Goal: Information Seeking & Learning: Compare options

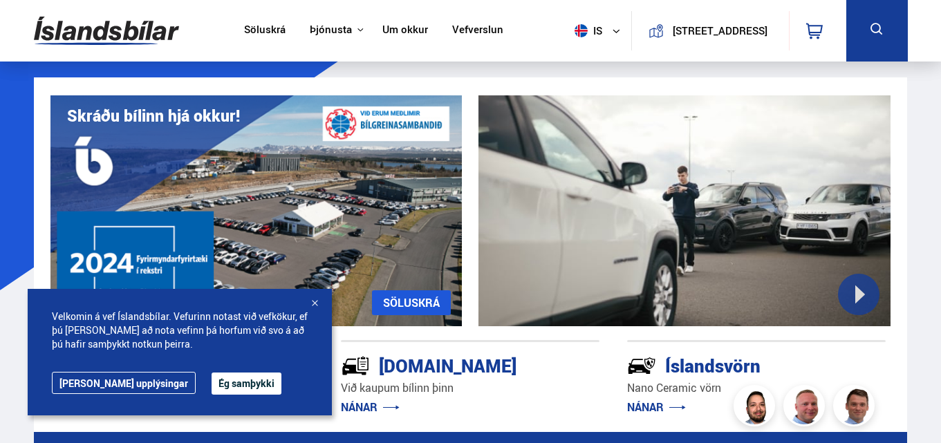
drag, startPoint x: 210, startPoint y: 388, endPoint x: 213, endPoint y: 381, distance: 7.4
click at [212, 387] on button "Ég samþykki" at bounding box center [247, 384] width 70 height 22
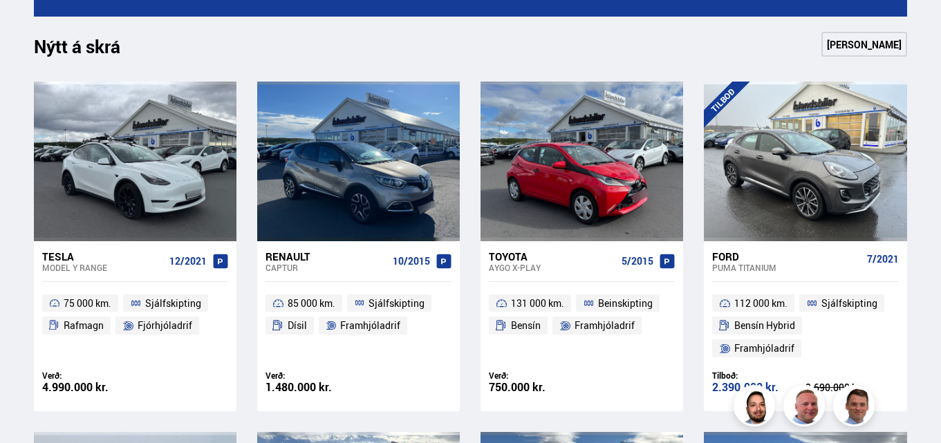
scroll to position [553, 0]
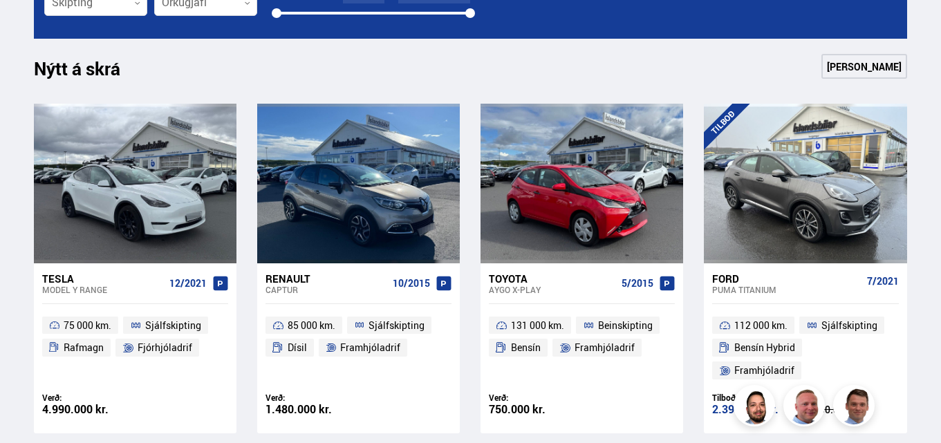
click at [882, 69] on link "[PERSON_NAME]" at bounding box center [865, 66] width 86 height 25
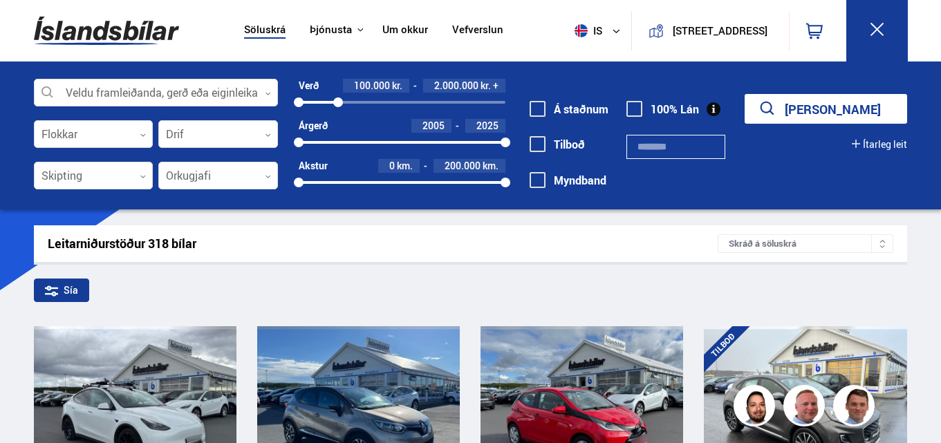
drag, startPoint x: 504, startPoint y: 100, endPoint x: 338, endPoint y: 123, distance: 167.6
click at [338, 123] on div "Verð 100.000 kr. 2.000.000 kr. + 100000 1973840 Árgerð 2005 2025 2005 2025 Akst…" at bounding box center [392, 139] width 228 height 120
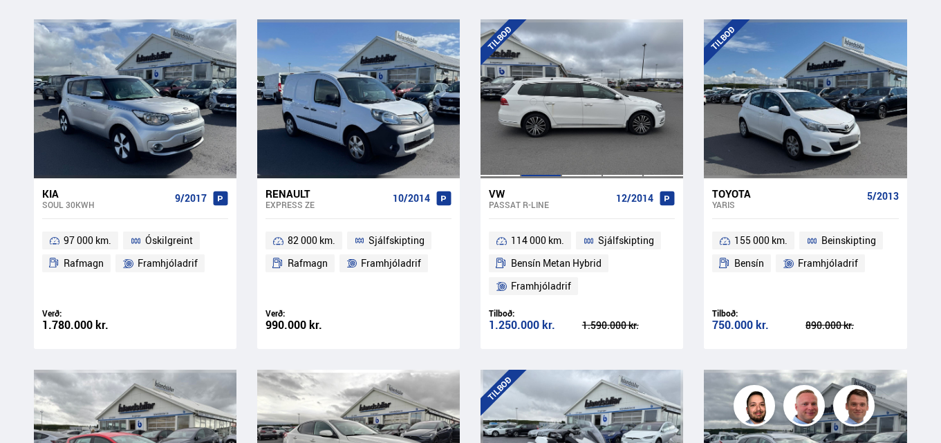
scroll to position [1245, 0]
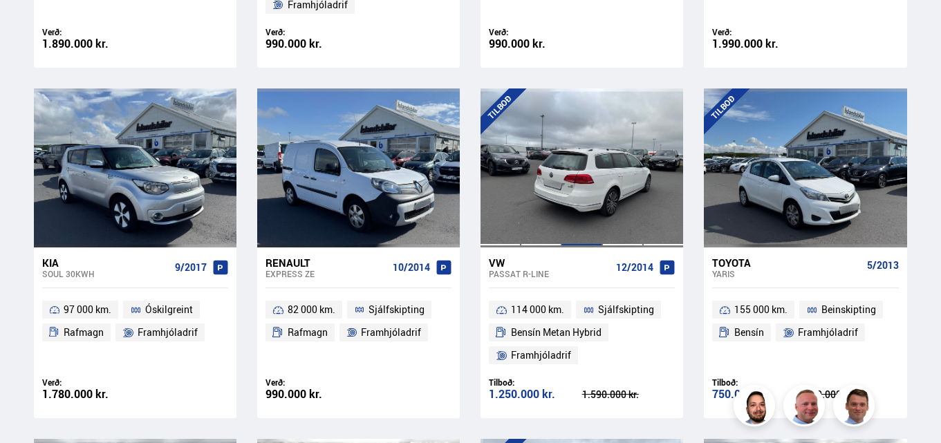
click at [568, 171] on div at bounding box center [582, 168] width 41 height 159
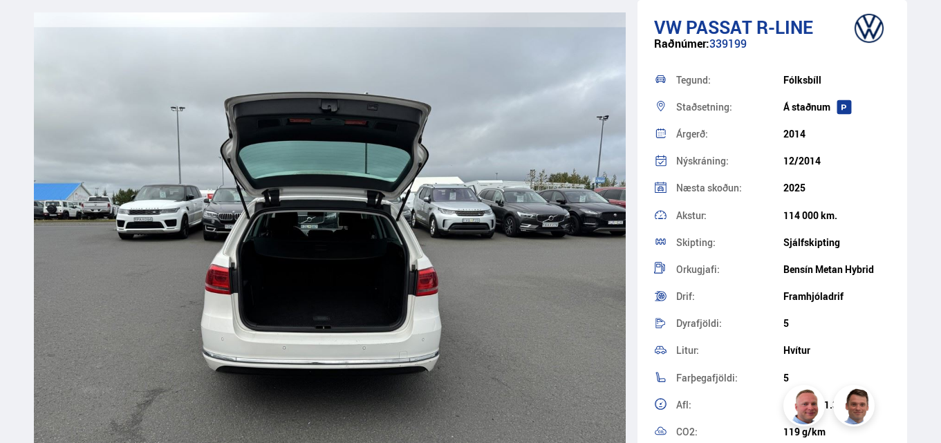
scroll to position [10718, 0]
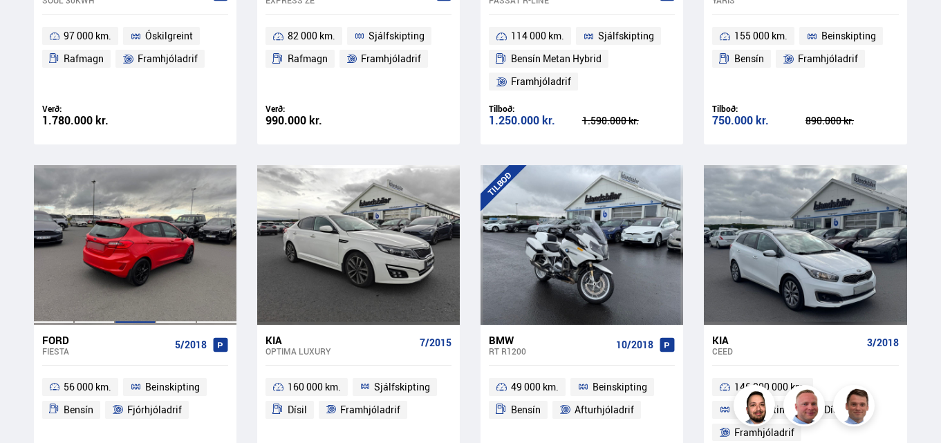
scroll to position [1531, 0]
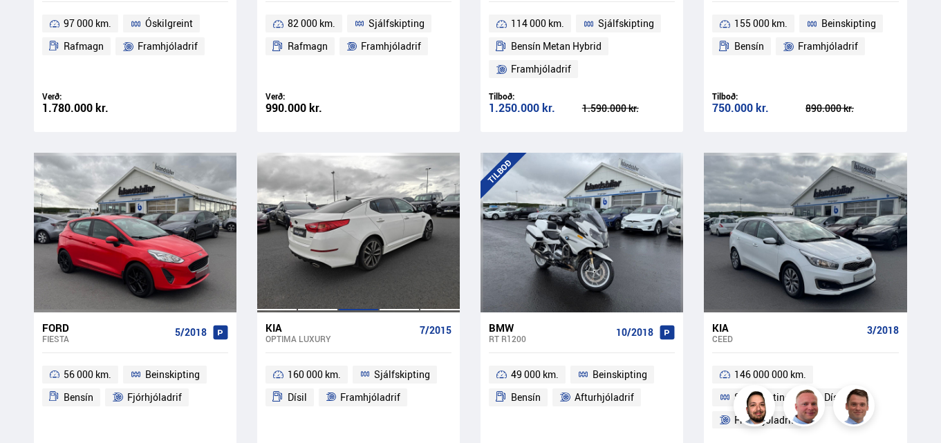
click at [377, 232] on div at bounding box center [358, 232] width 41 height 159
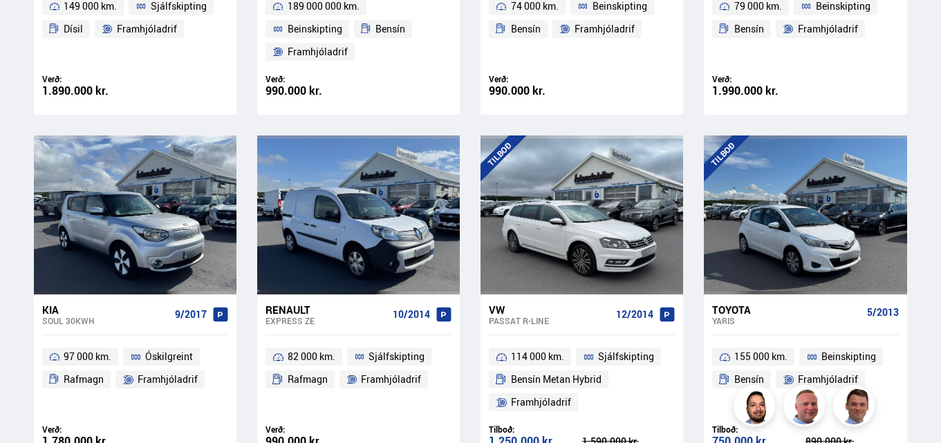
scroll to position [1195, 0]
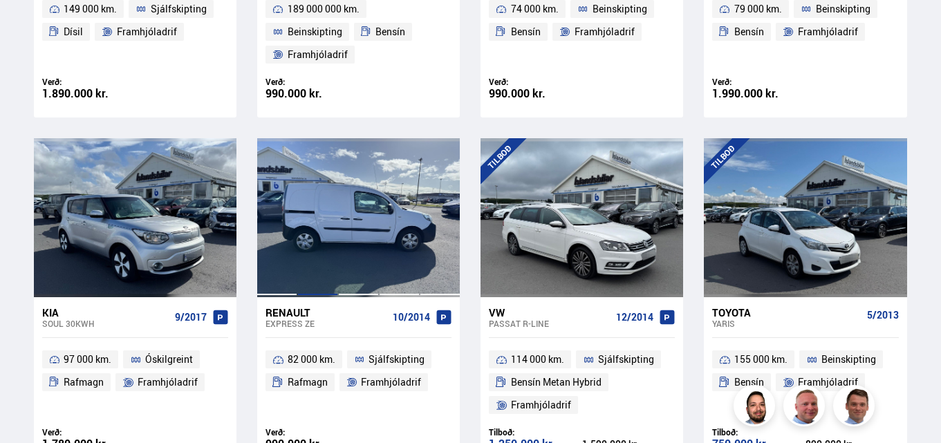
click at [323, 234] on div at bounding box center [317, 217] width 41 height 159
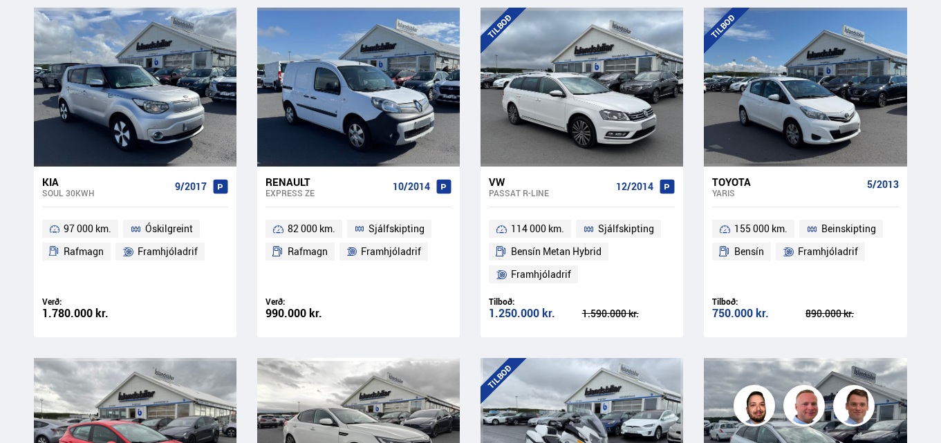
scroll to position [1333, 0]
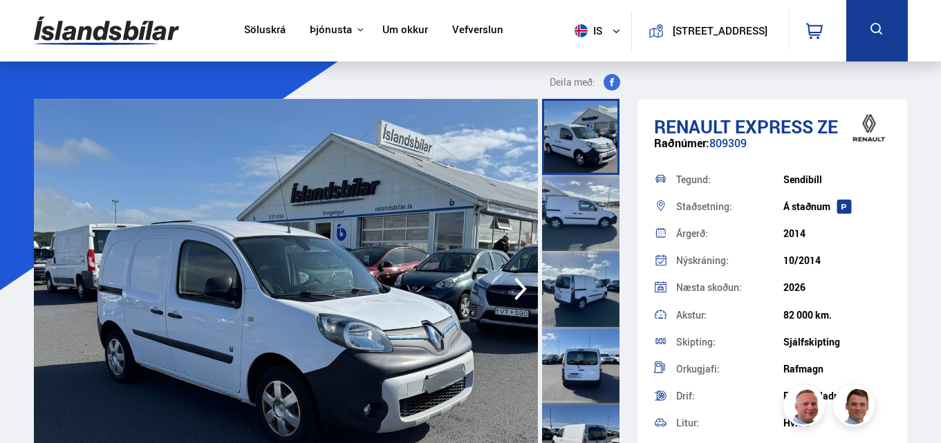
click at [575, 214] on div at bounding box center [580, 213] width 77 height 76
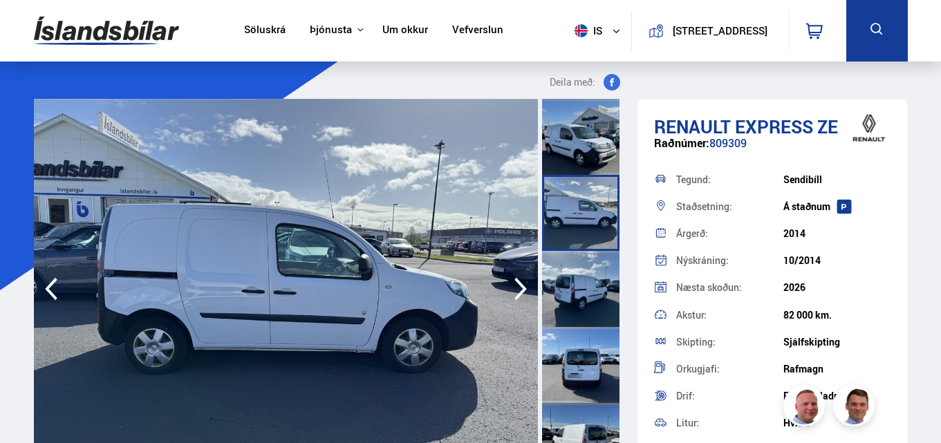
click at [570, 283] on div at bounding box center [580, 289] width 77 height 76
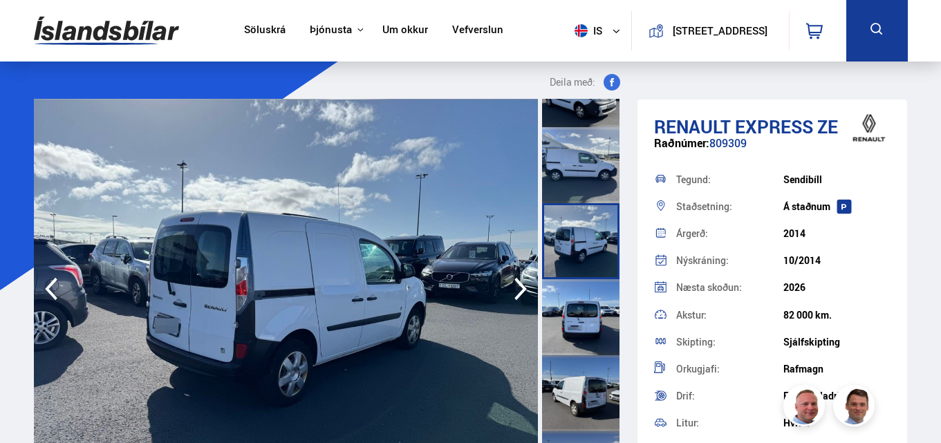
scroll to position [69, 0]
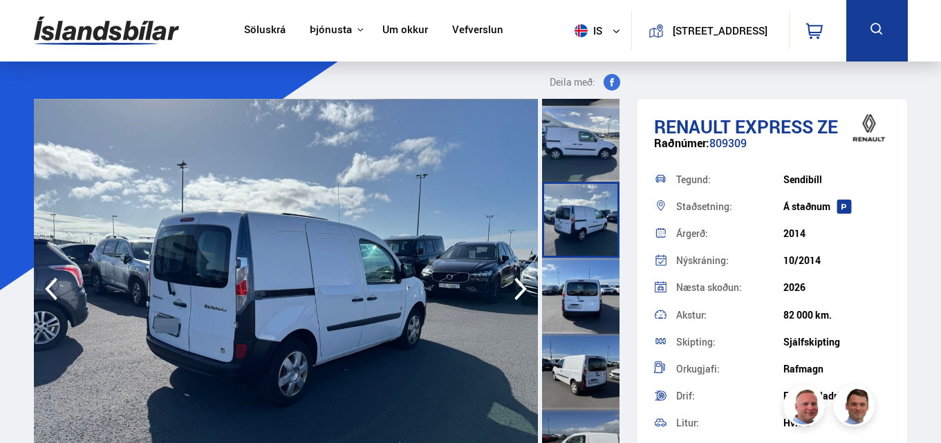
click at [572, 282] on div at bounding box center [580, 296] width 77 height 76
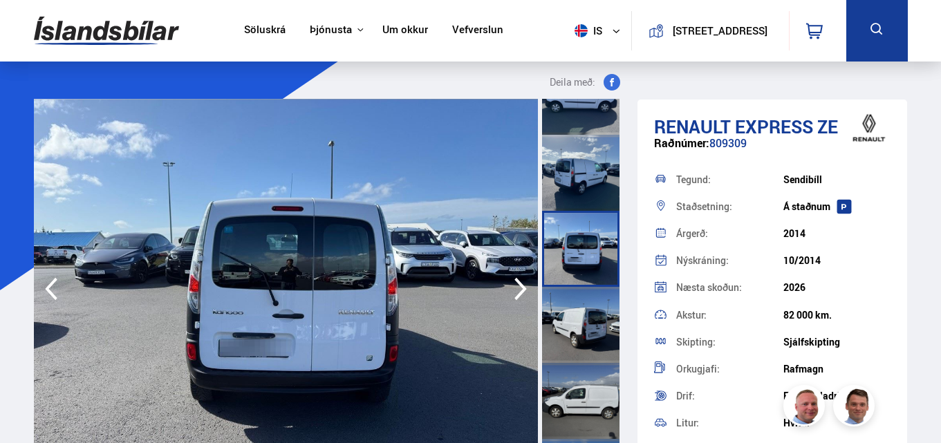
scroll to position [138, 0]
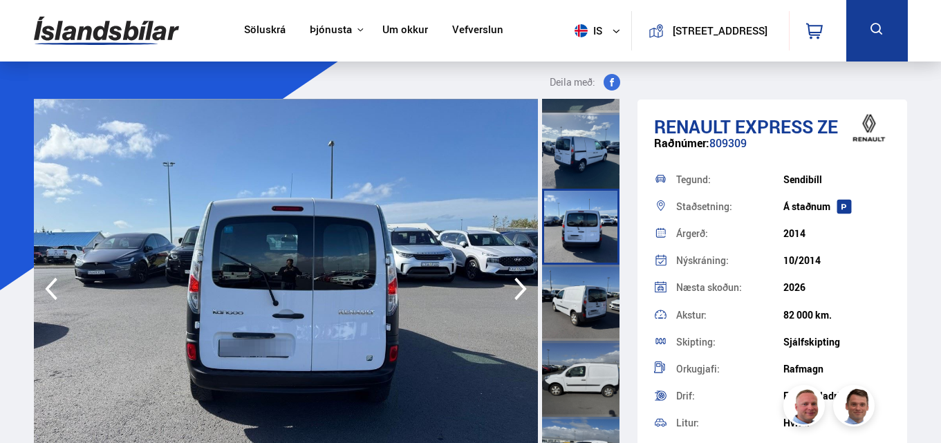
click at [593, 298] on div at bounding box center [580, 303] width 77 height 76
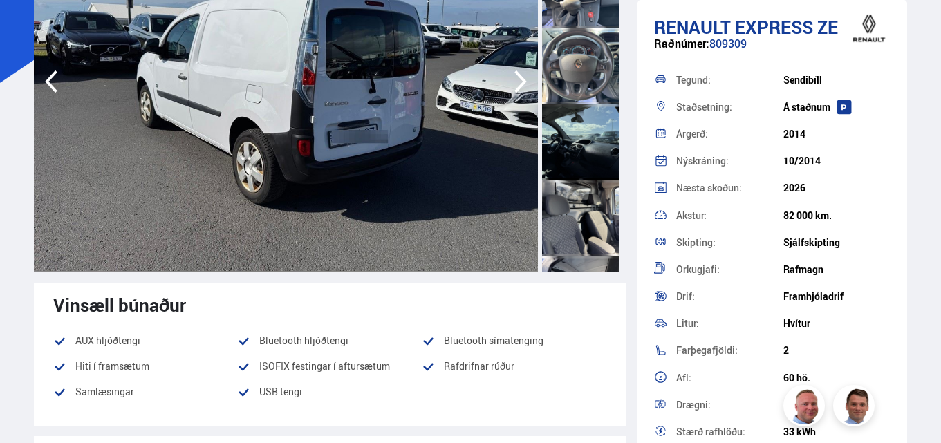
scroll to position [830, 0]
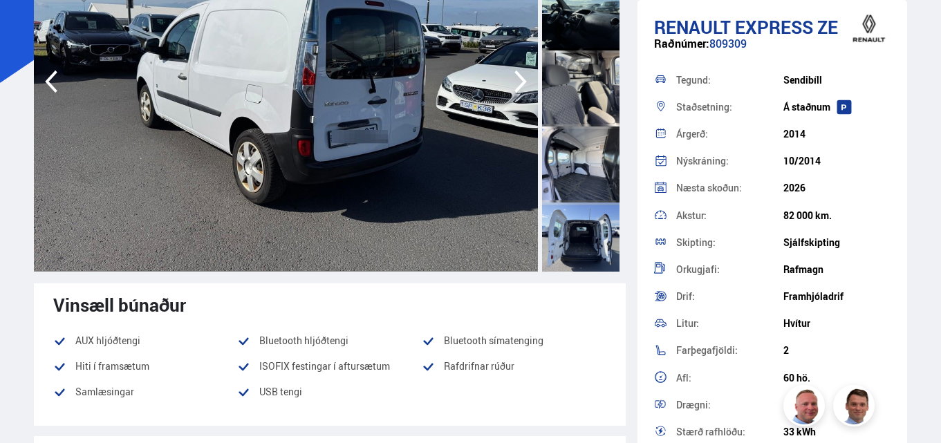
click at [565, 105] on div at bounding box center [580, 88] width 77 height 76
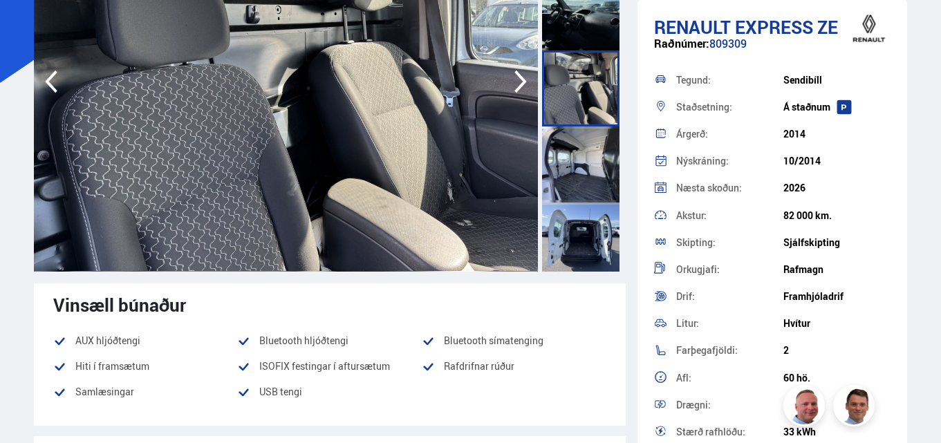
scroll to position [968, 0]
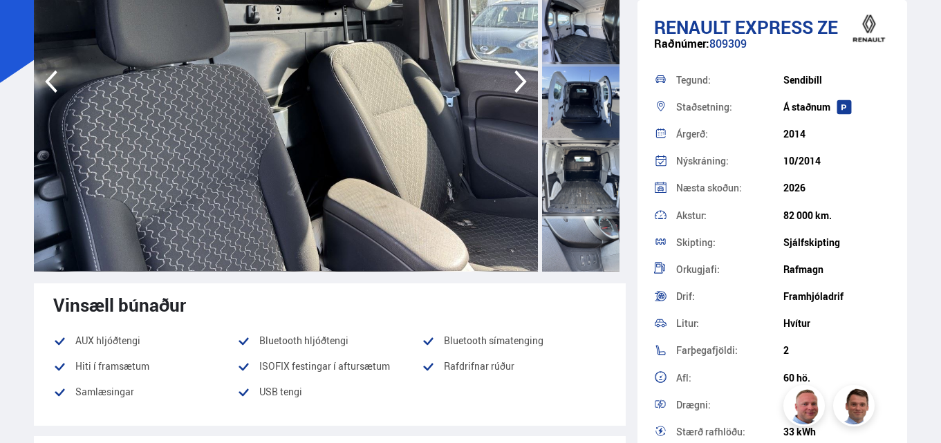
click at [573, 104] on div at bounding box center [580, 102] width 77 height 76
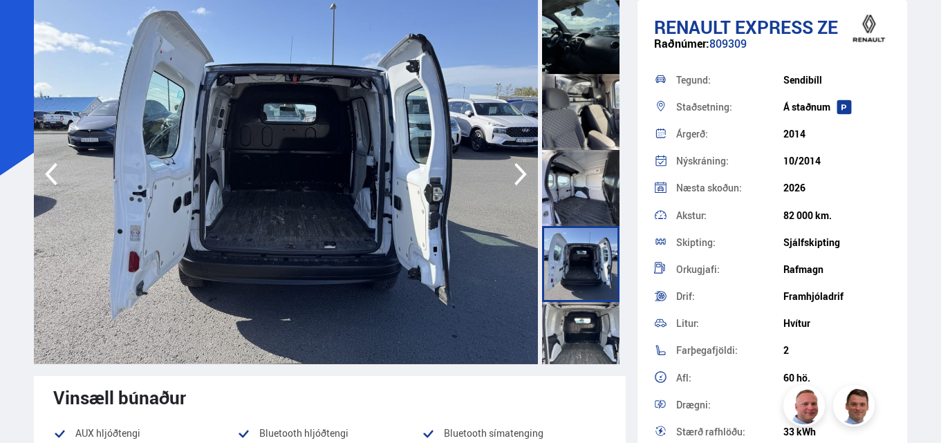
scroll to position [138, 0]
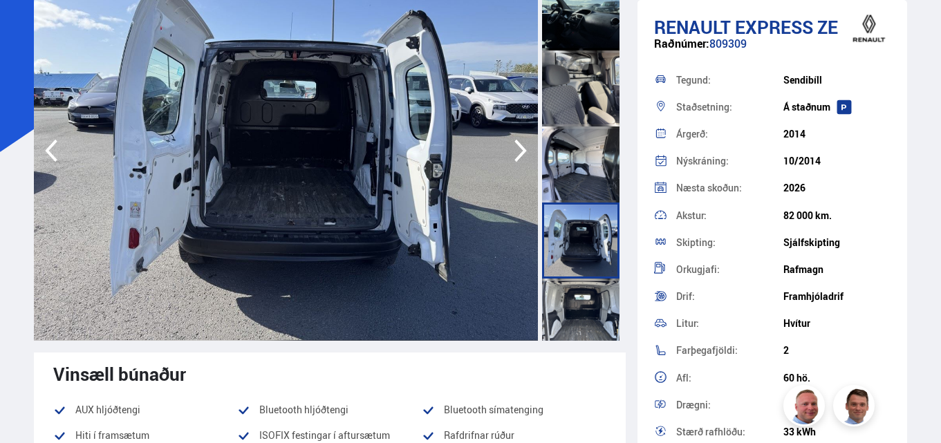
click at [582, 285] on div at bounding box center [580, 317] width 77 height 76
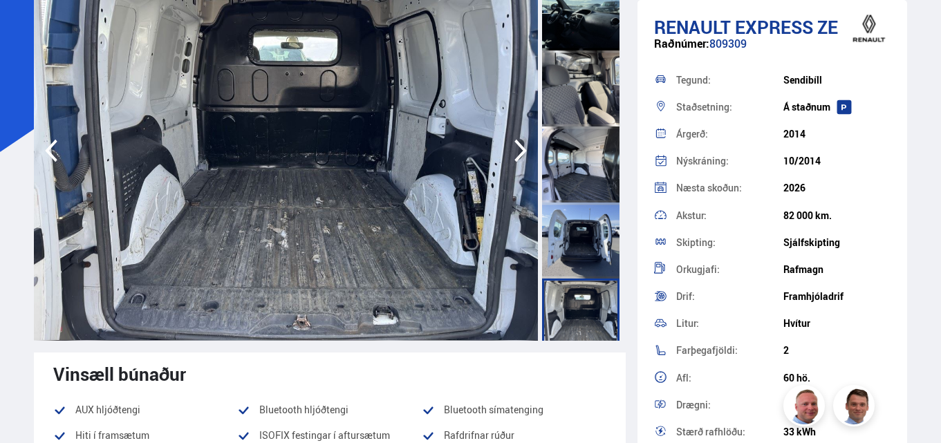
click at [600, 252] on div at bounding box center [580, 241] width 77 height 76
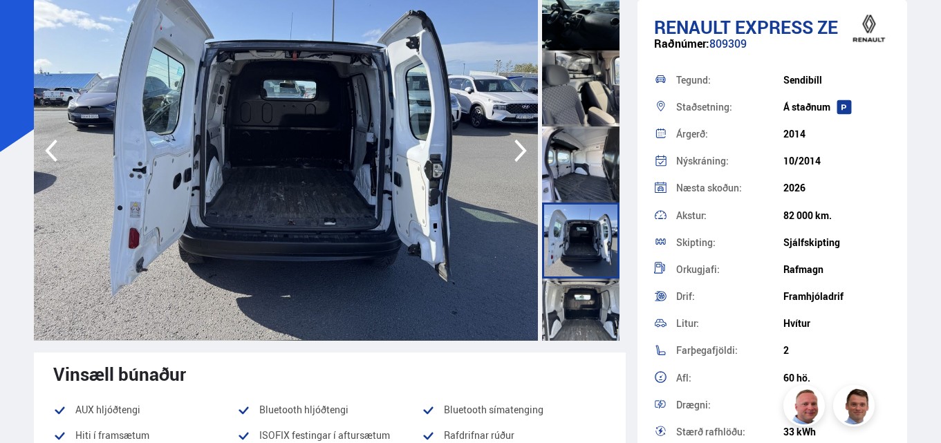
click at [575, 188] on div at bounding box center [580, 165] width 77 height 76
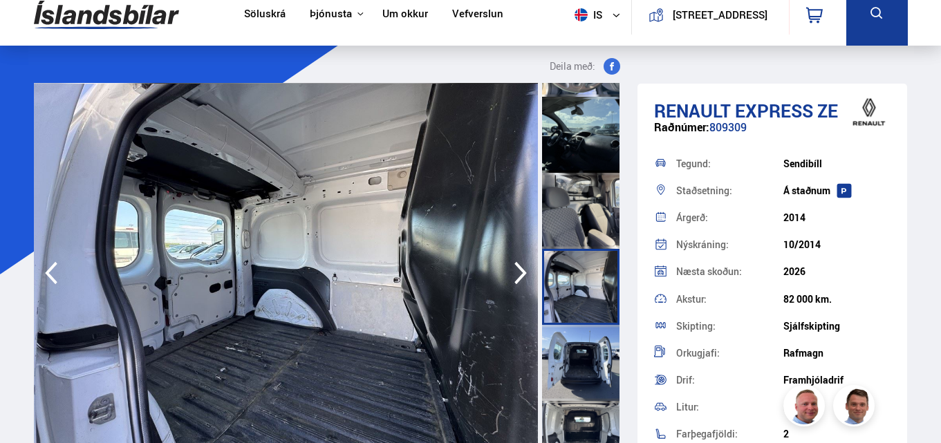
scroll to position [0, 0]
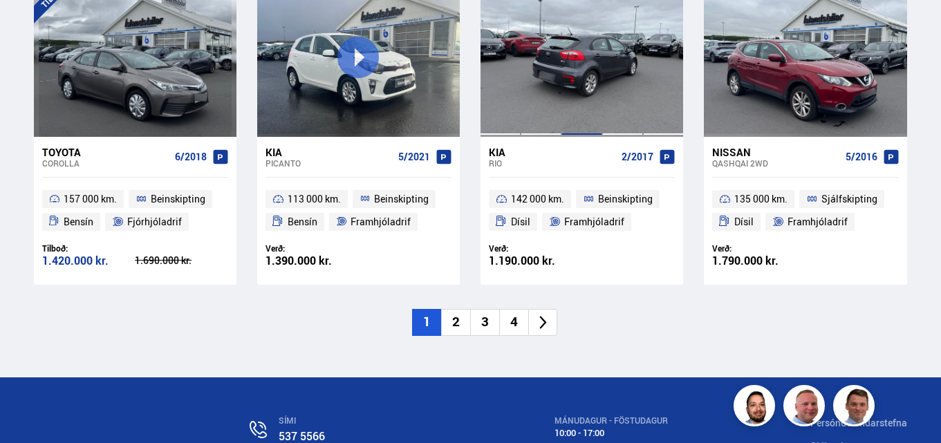
scroll to position [2231, 0]
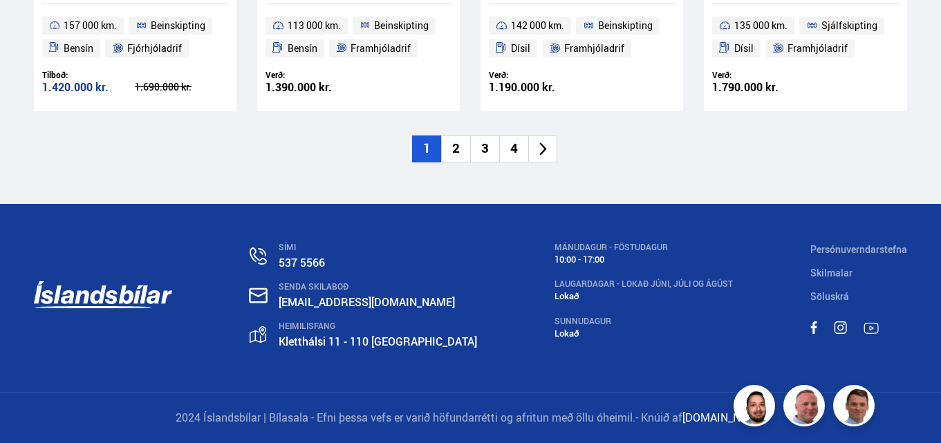
click at [446, 149] on li "2" at bounding box center [455, 149] width 29 height 27
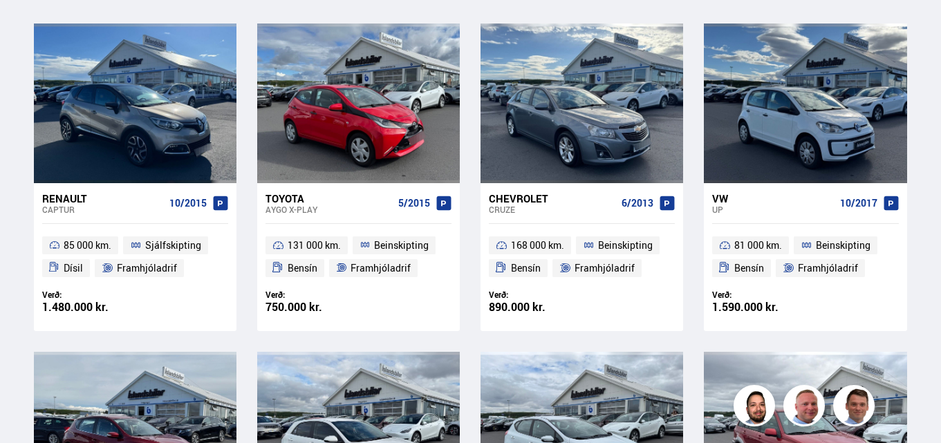
scroll to position [33, 0]
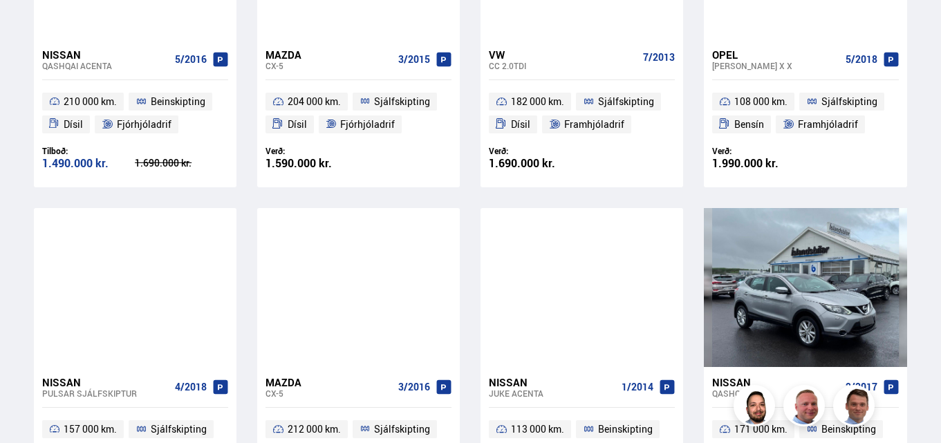
scroll to position [1936, 0]
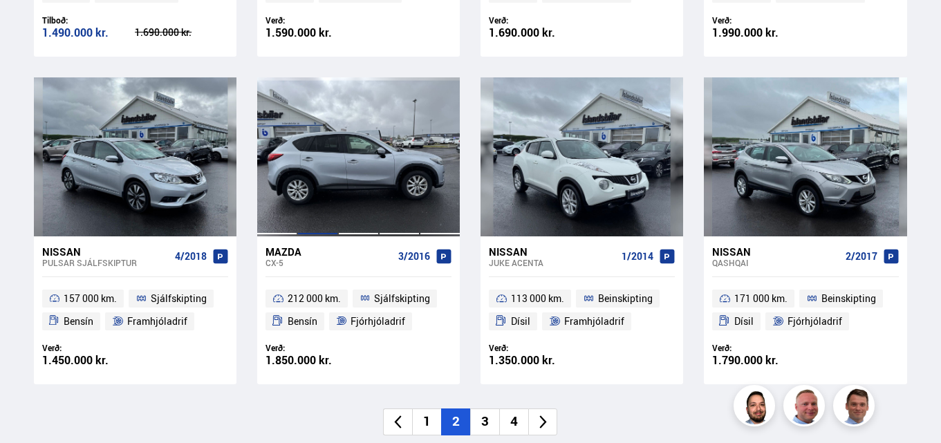
click at [337, 186] on div at bounding box center [317, 156] width 41 height 159
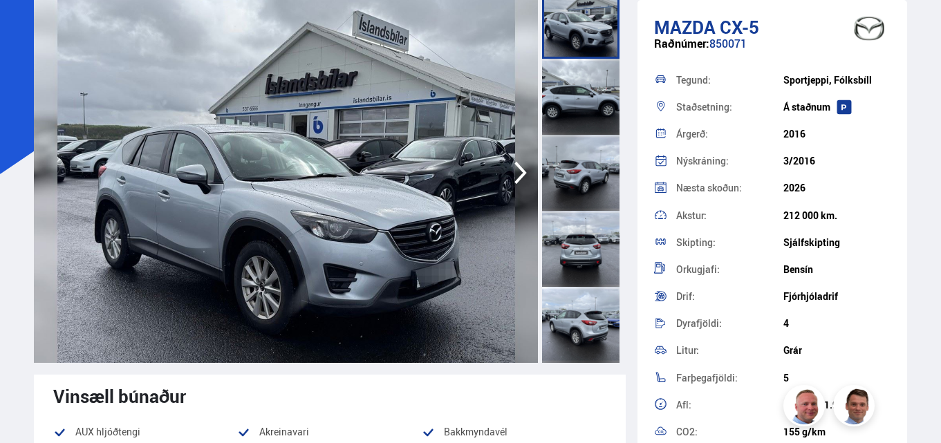
scroll to position [138, 0]
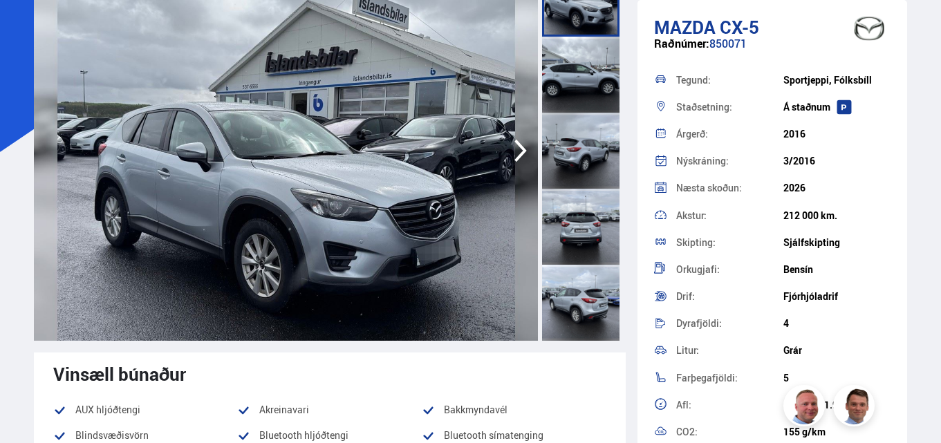
click at [577, 236] on div at bounding box center [580, 227] width 77 height 76
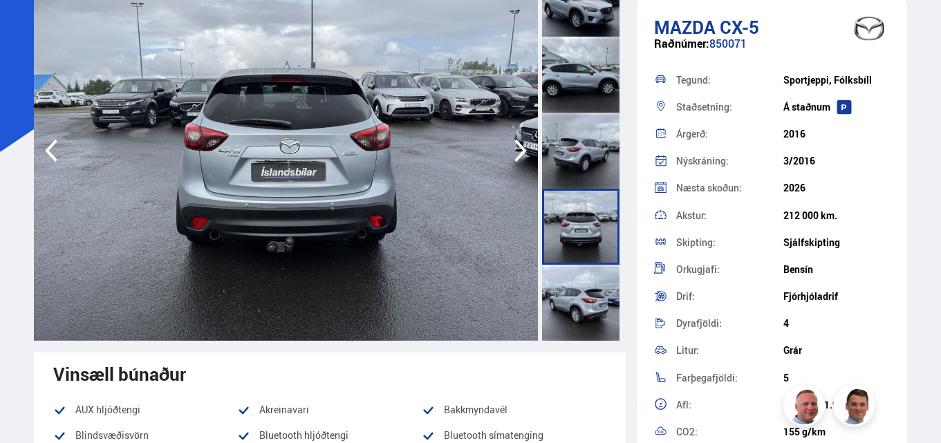
click at [606, 300] on div at bounding box center [580, 303] width 77 height 76
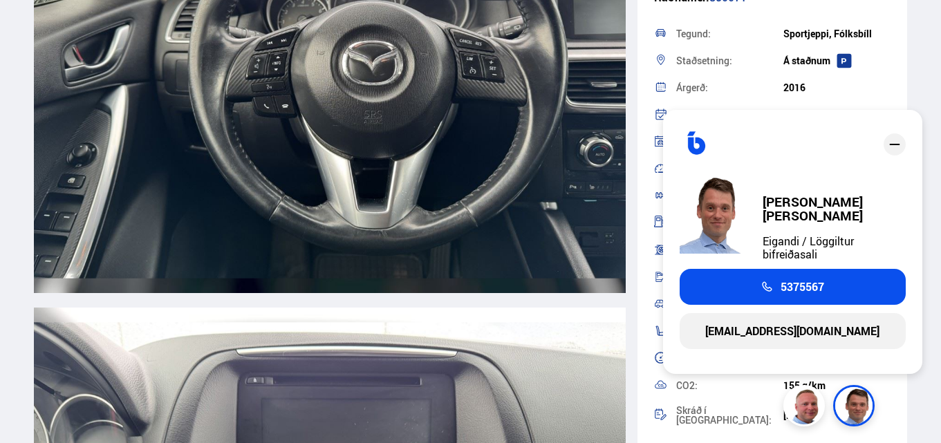
scroll to position [69, 0]
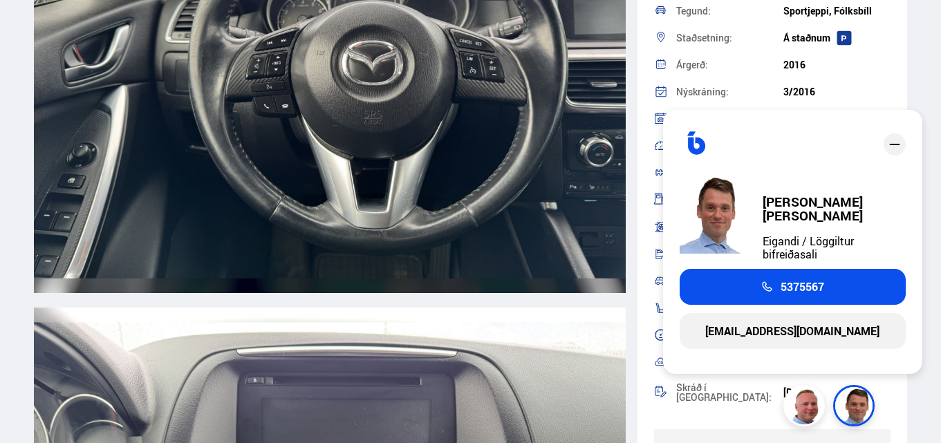
click at [896, 149] on icon "close" at bounding box center [895, 144] width 17 height 17
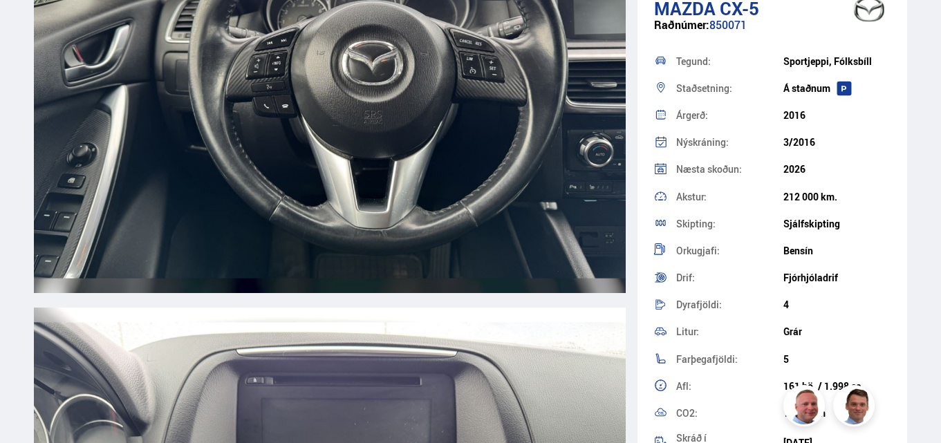
scroll to position [0, 0]
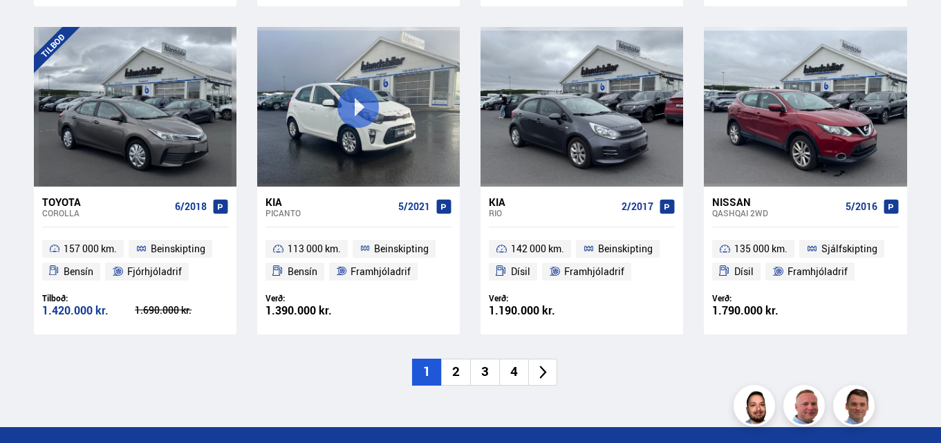
scroll to position [1946, 0]
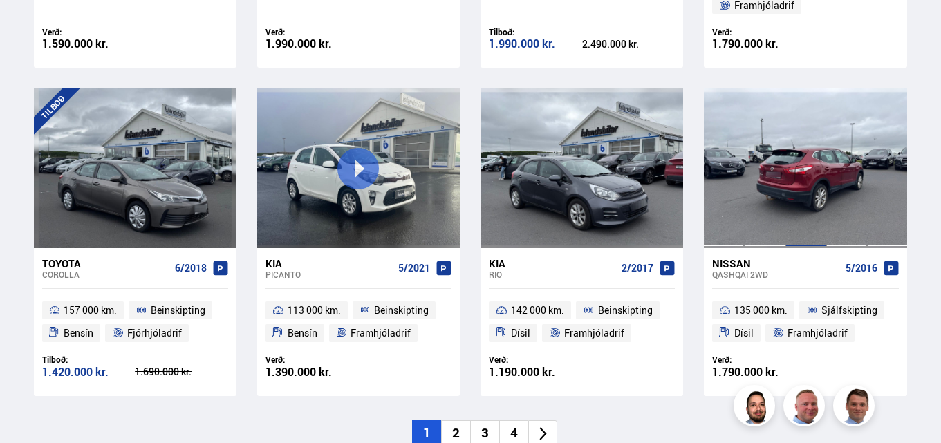
click at [798, 180] on div at bounding box center [806, 168] width 41 height 159
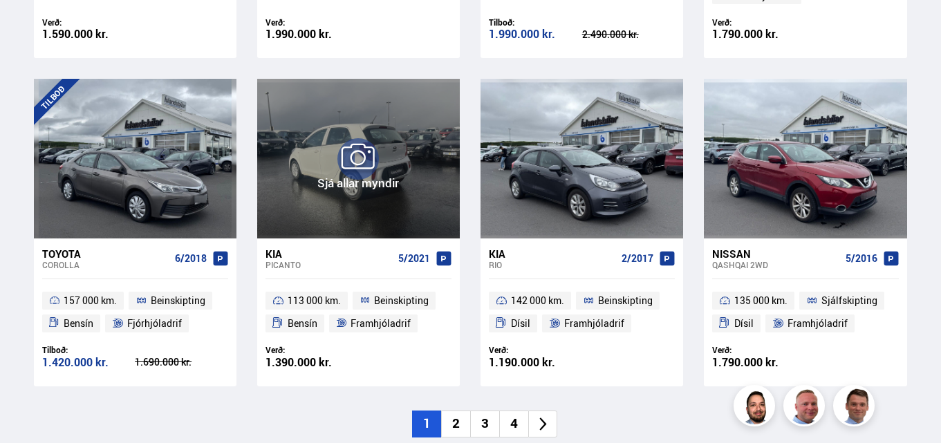
scroll to position [2231, 0]
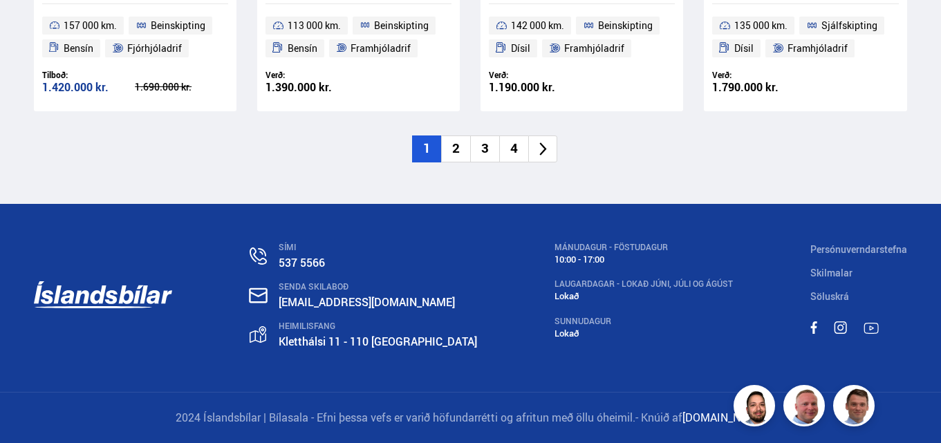
click at [456, 154] on li "2" at bounding box center [455, 149] width 29 height 27
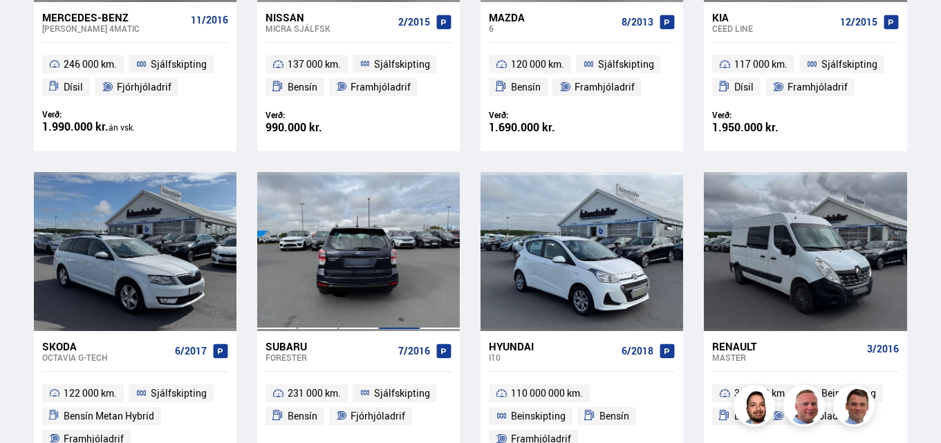
scroll to position [553, 0]
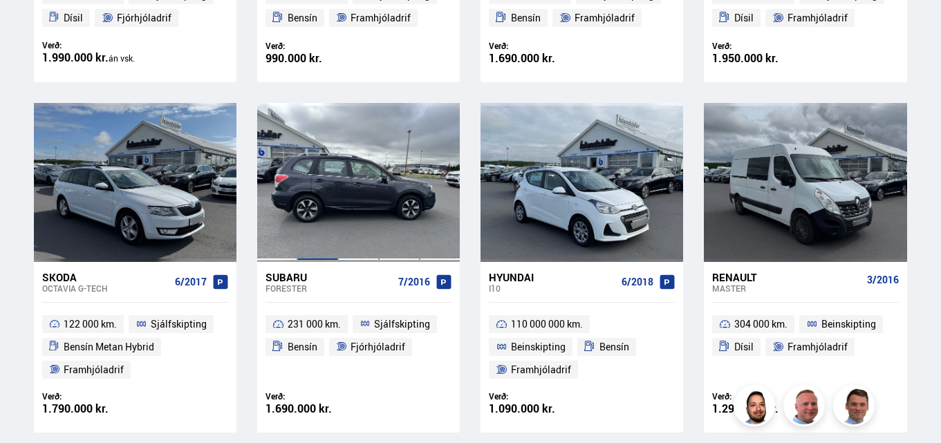
click at [335, 206] on div at bounding box center [317, 182] width 41 height 159
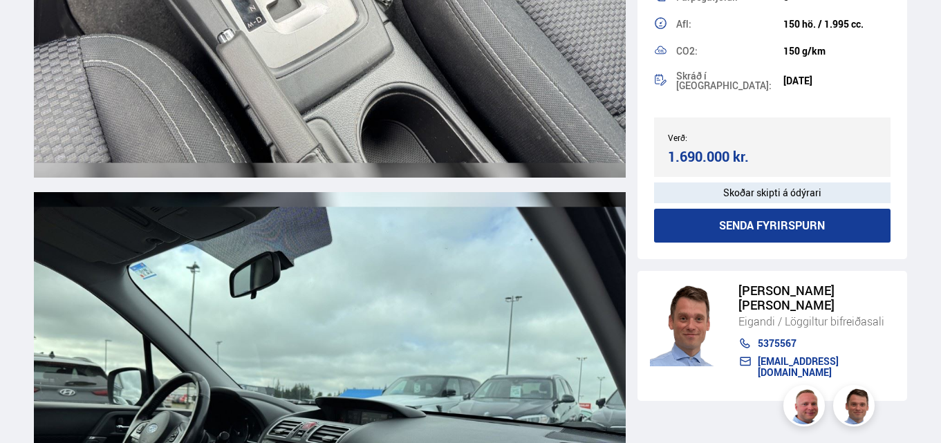
scroll to position [8022, 0]
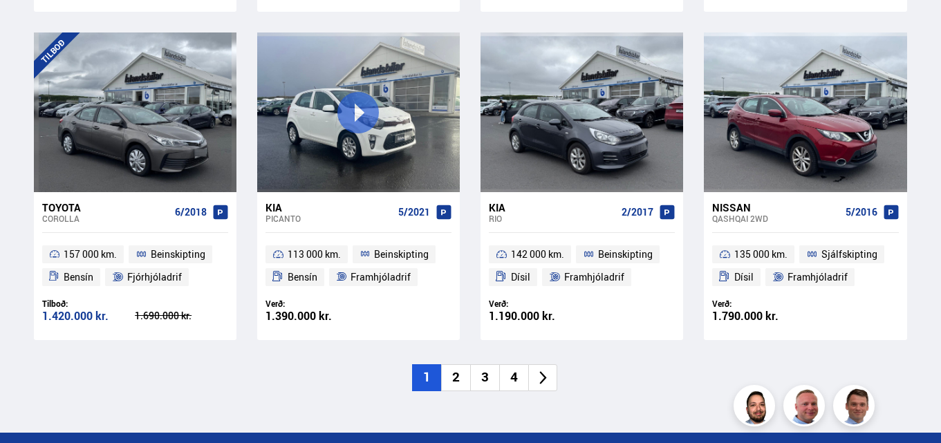
scroll to position [2023, 0]
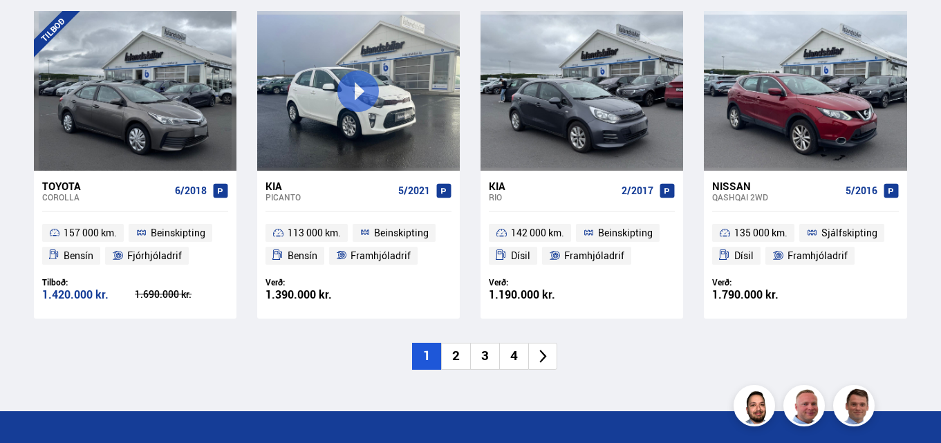
click at [485, 359] on li "3" at bounding box center [484, 356] width 29 height 27
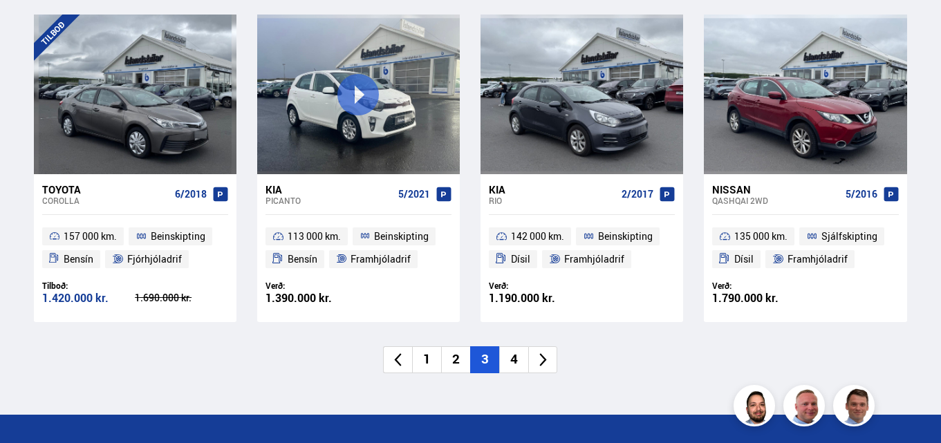
scroll to position [1751, 0]
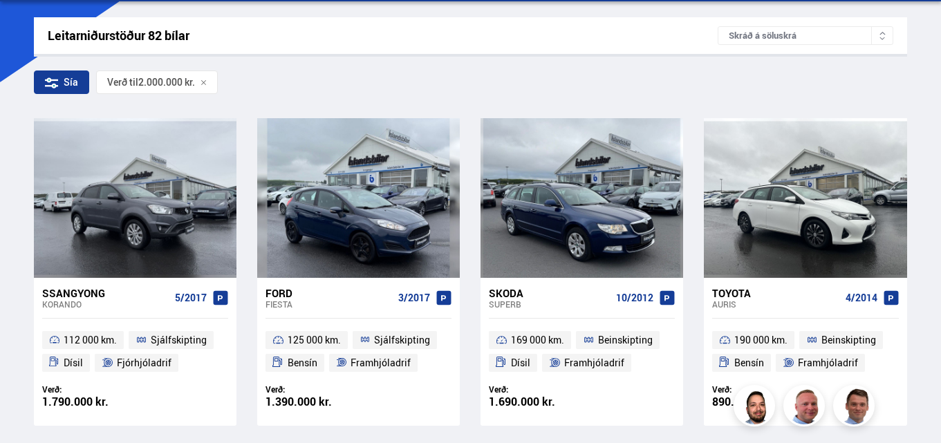
scroll to position [207, 0]
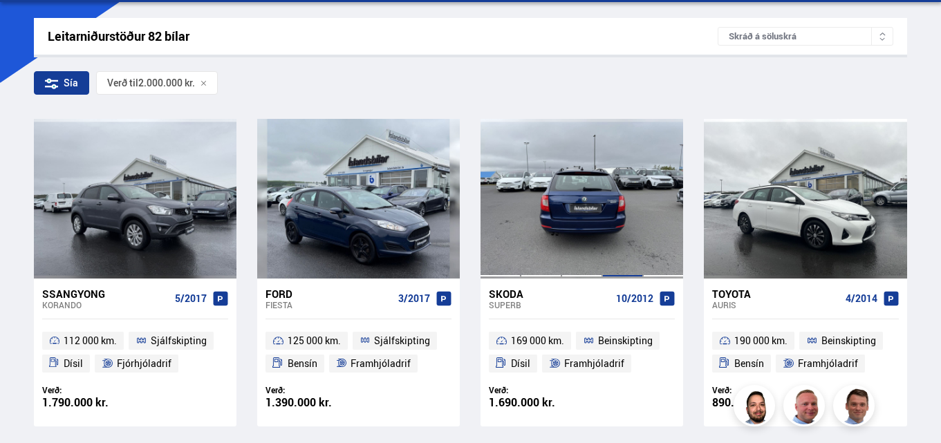
click at [617, 230] on div at bounding box center [622, 198] width 41 height 159
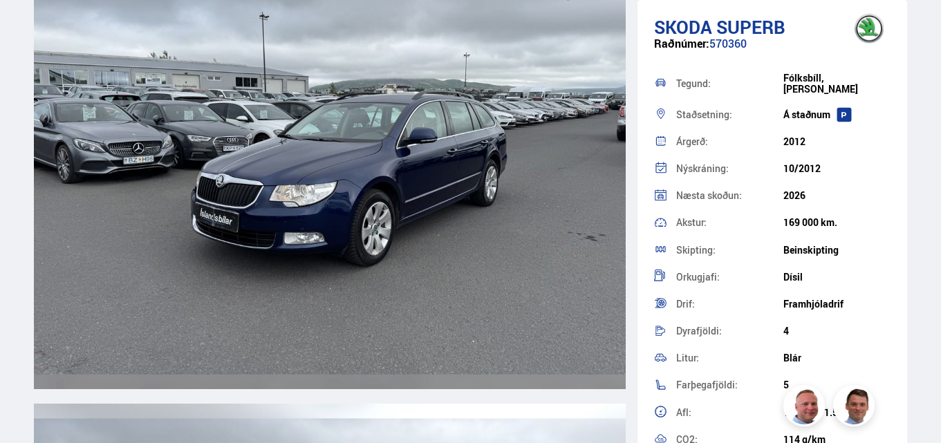
scroll to position [4218, 0]
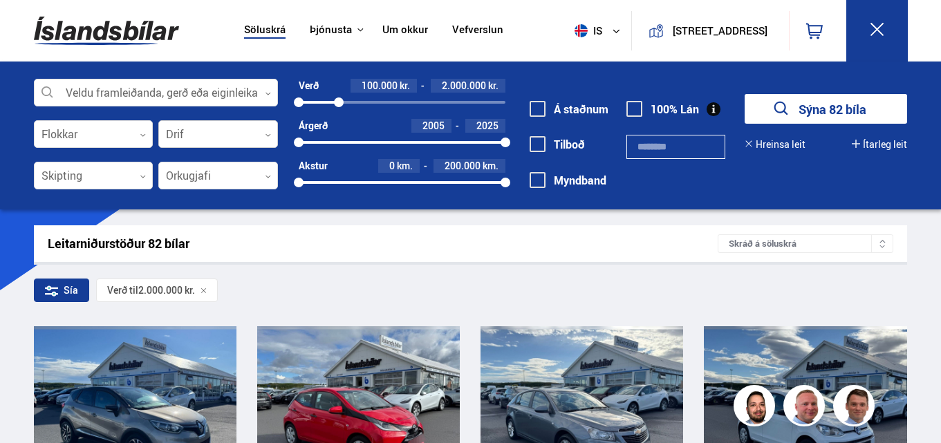
click at [268, 138] on icon at bounding box center [268, 135] width 6 height 6
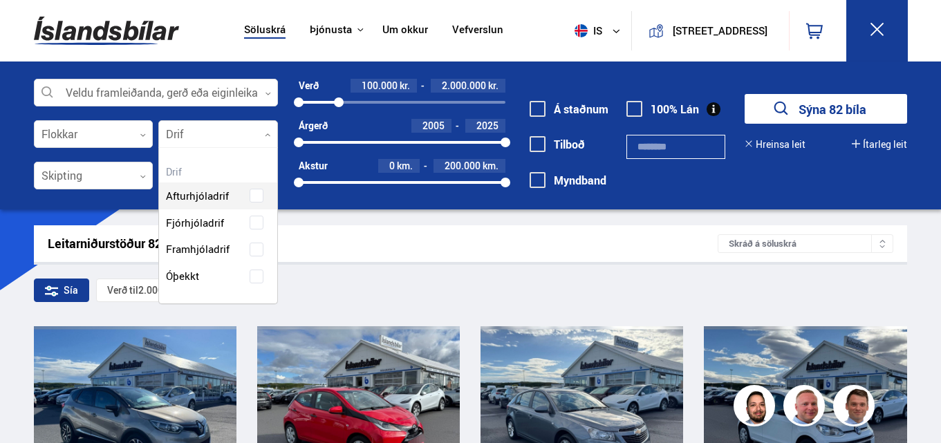
scroll to position [156, 118]
click at [234, 228] on div "Afturhjóladrif Fjórhjóladrif Framhjóladrif Óþekkt" at bounding box center [218, 226] width 118 height 128
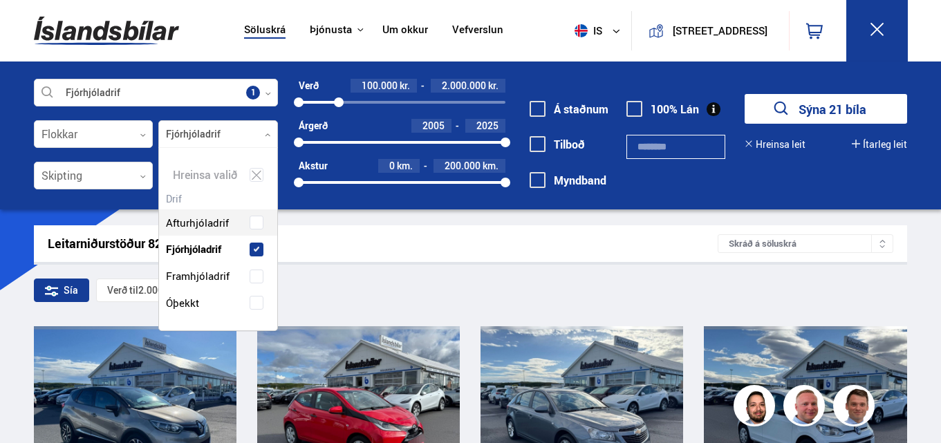
scroll to position [183, 118]
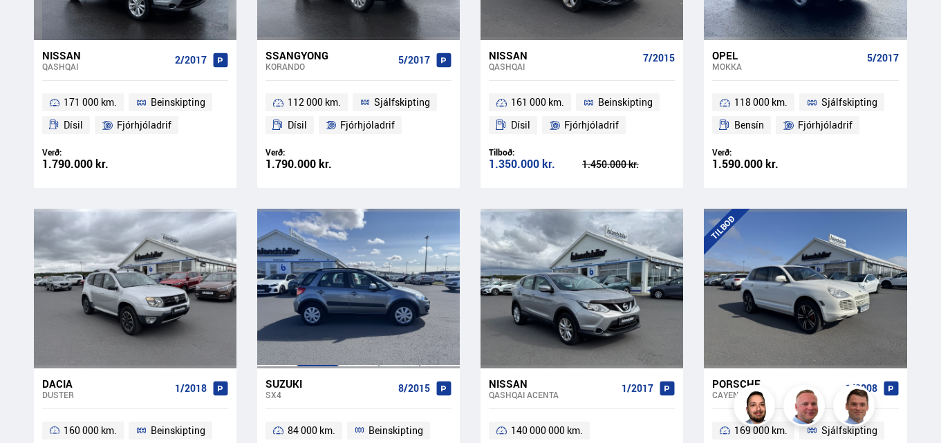
scroll to position [1590, 0]
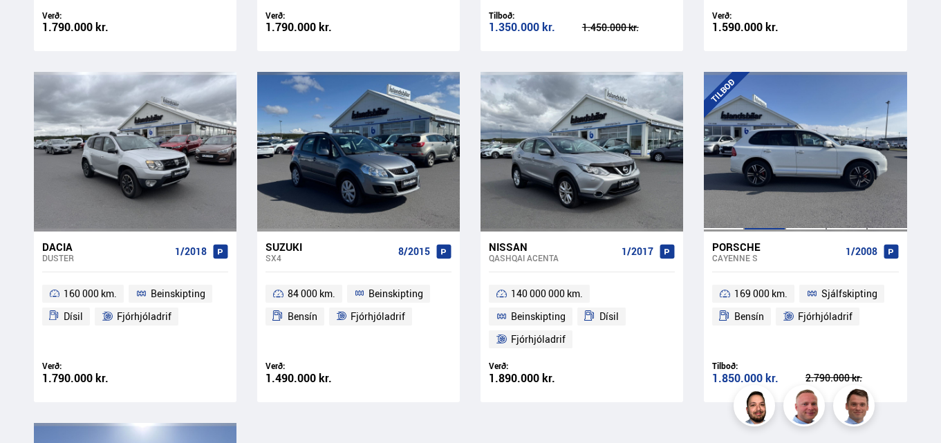
click at [779, 168] on div at bounding box center [764, 151] width 41 height 159
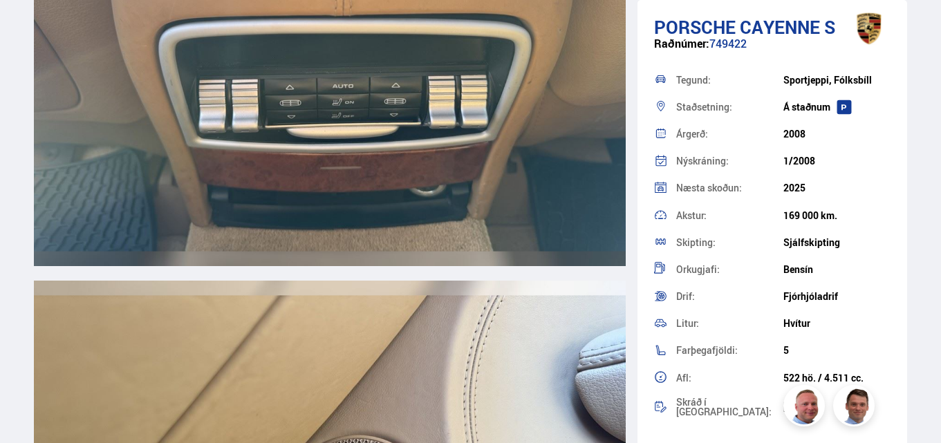
scroll to position [12724, 0]
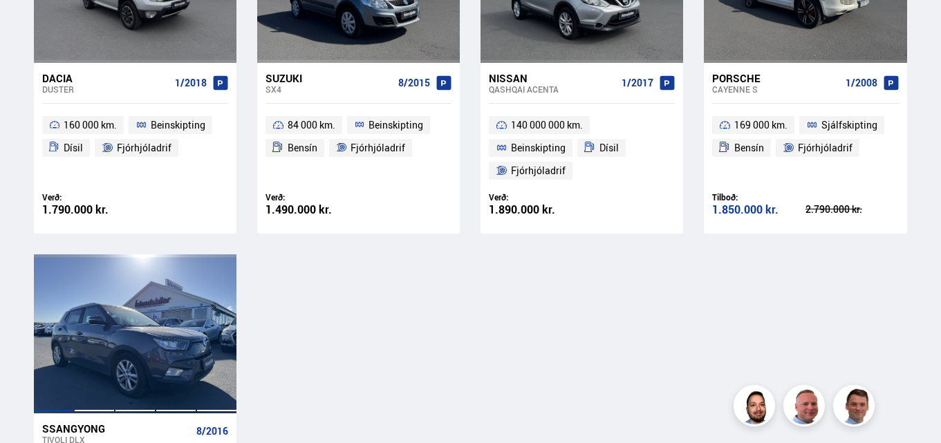
scroll to position [1739, 0]
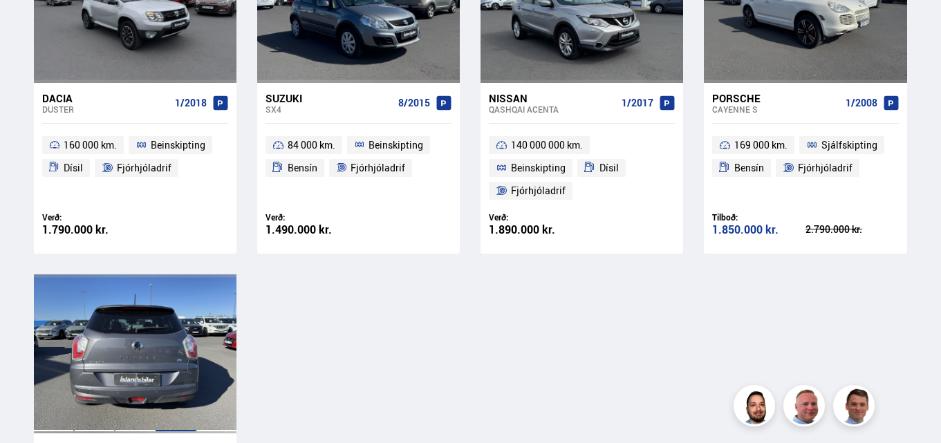
click at [160, 369] on div at bounding box center [176, 354] width 41 height 159
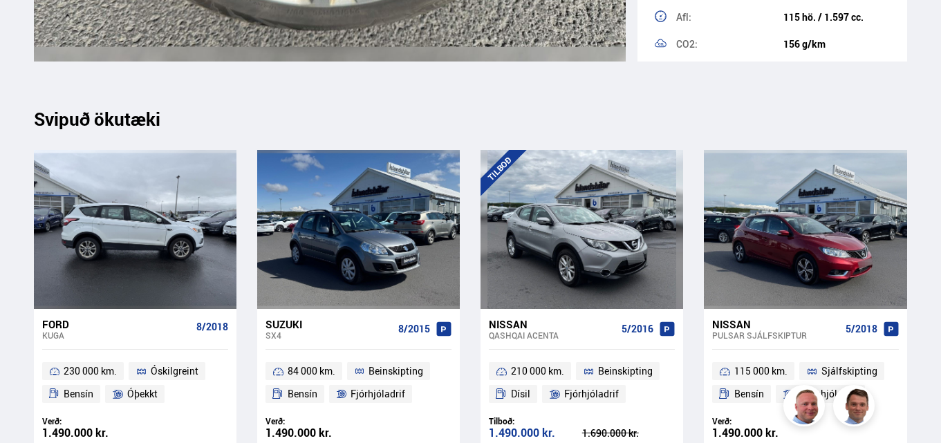
scroll to position [12793, 0]
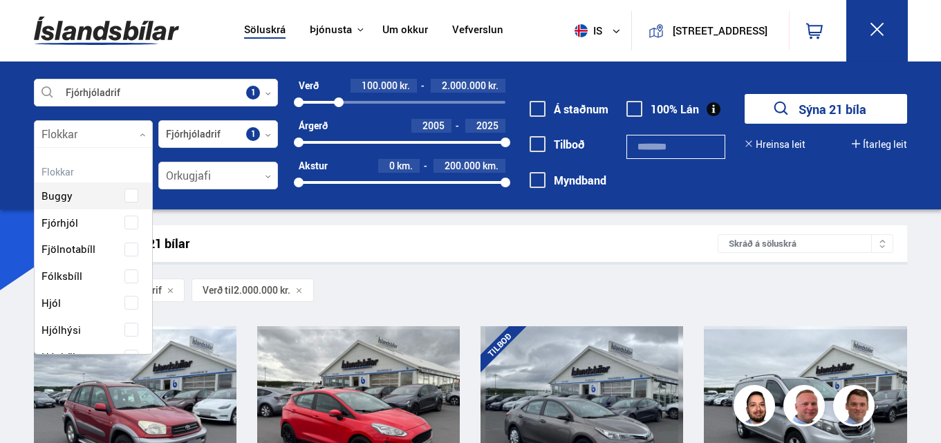
click at [140, 134] on icon at bounding box center [143, 135] width 6 height 6
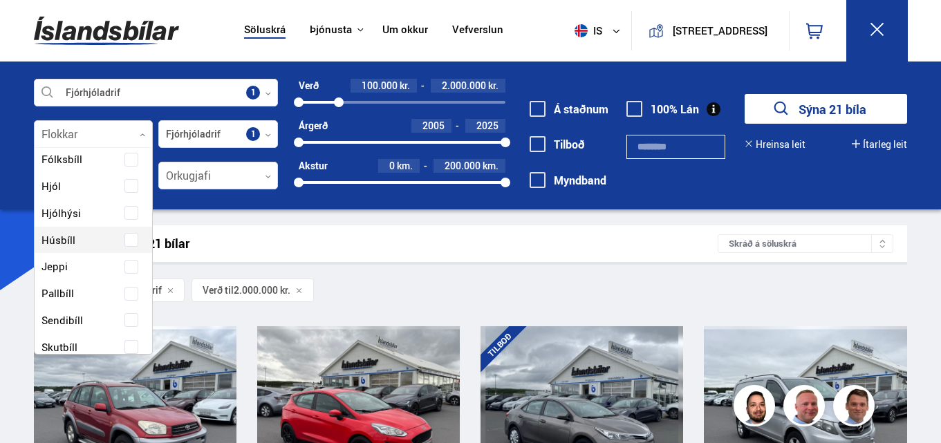
scroll to position [138, 0]
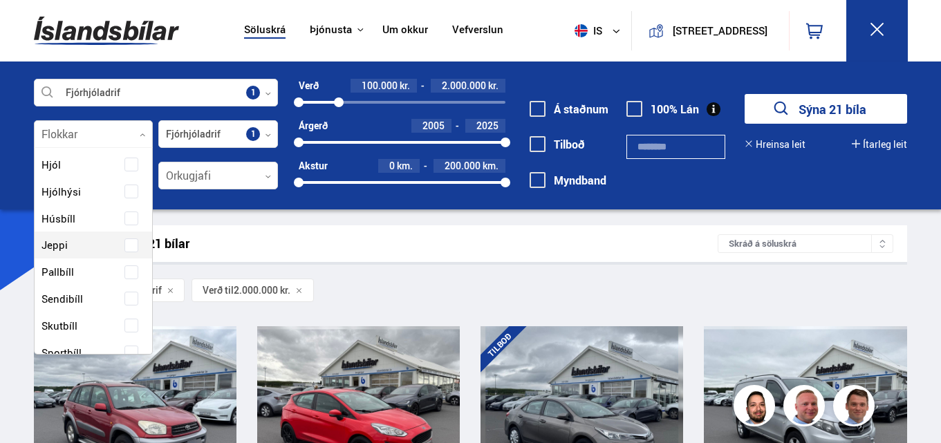
click at [133, 243] on span at bounding box center [131, 246] width 14 height 14
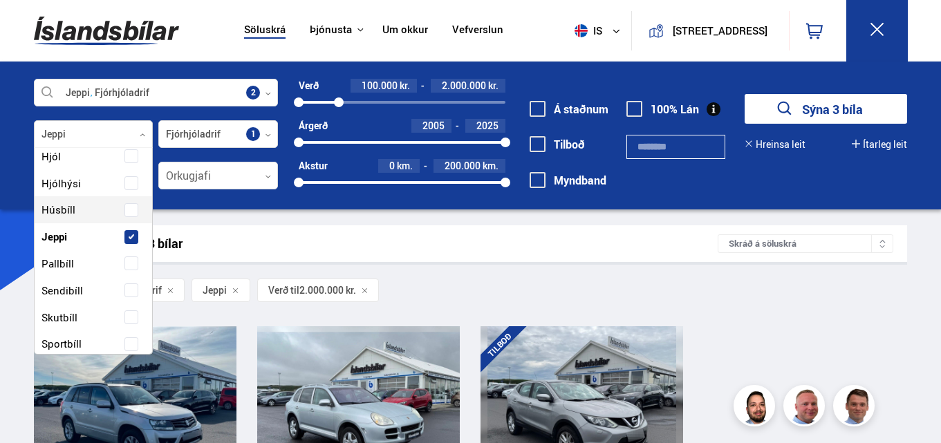
scroll to position [207, 0]
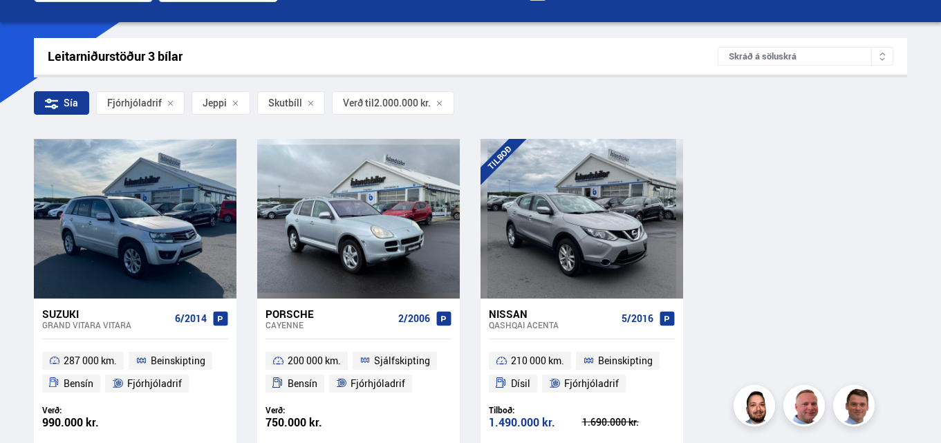
scroll to position [207, 0]
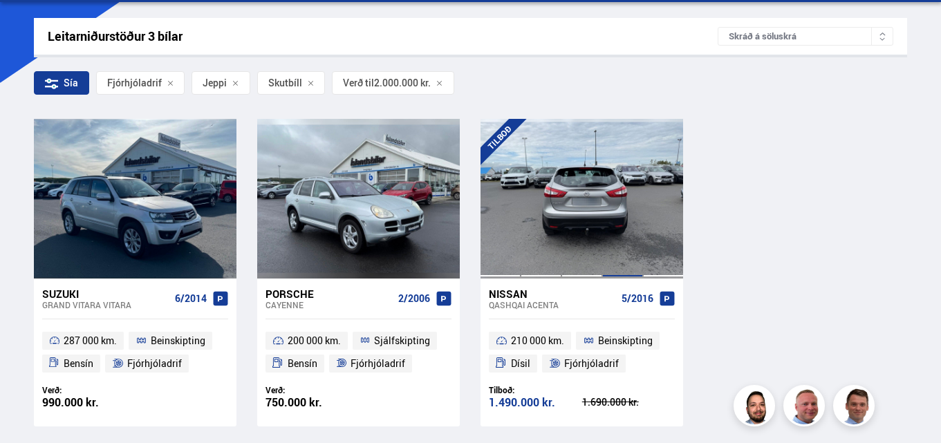
click at [627, 163] on div at bounding box center [622, 198] width 41 height 159
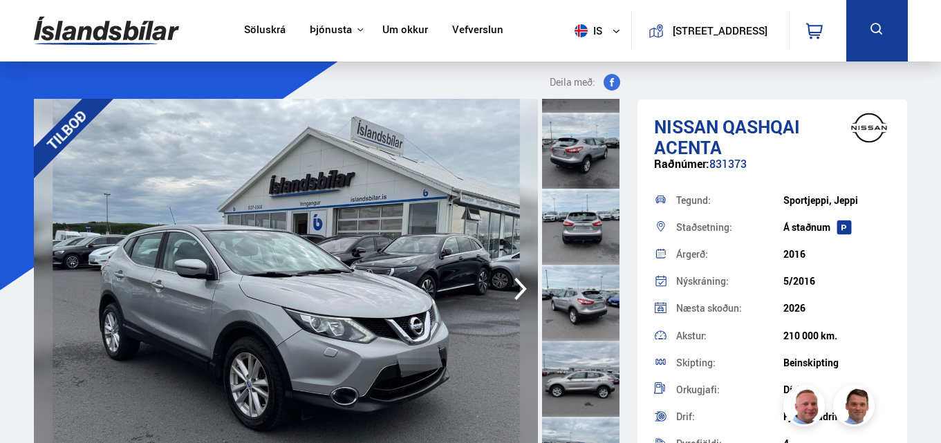
scroll to position [138, 0]
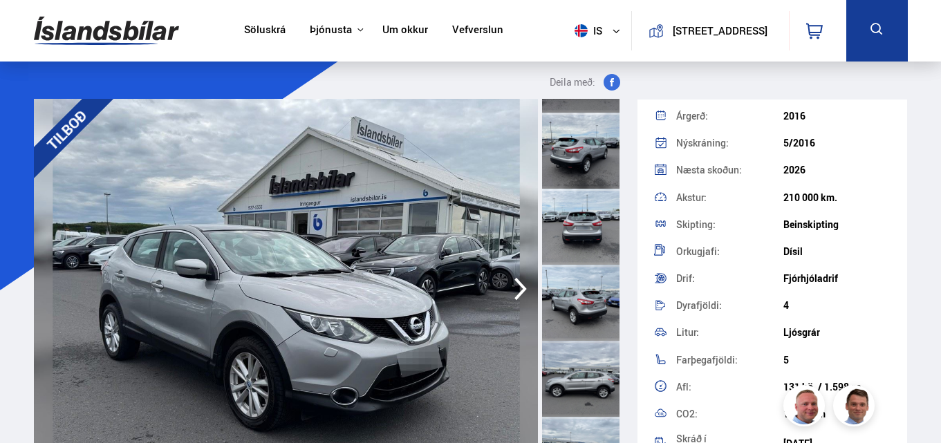
click at [522, 289] on icon "button" at bounding box center [521, 288] width 28 height 33
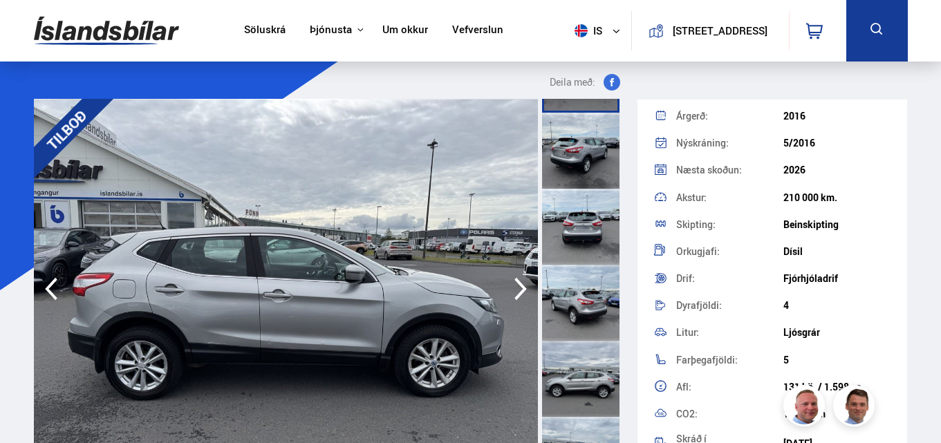
click at [522, 289] on icon "button" at bounding box center [521, 288] width 28 height 33
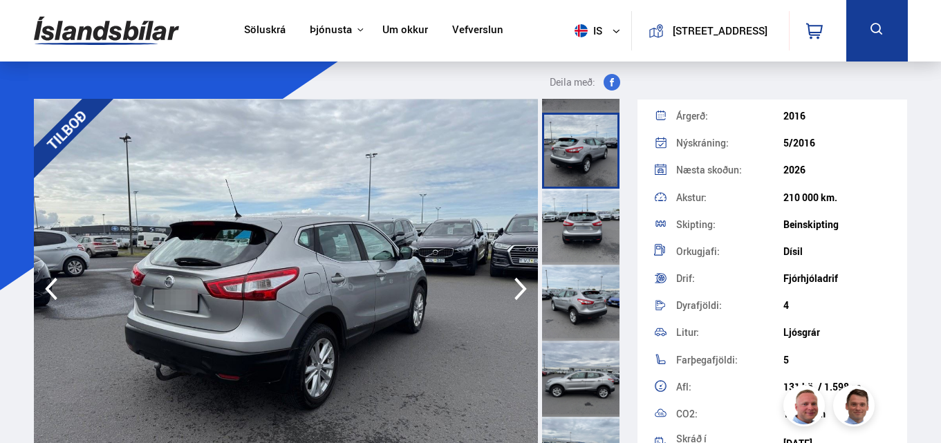
click at [518, 283] on icon "button" at bounding box center [520, 289] width 12 height 23
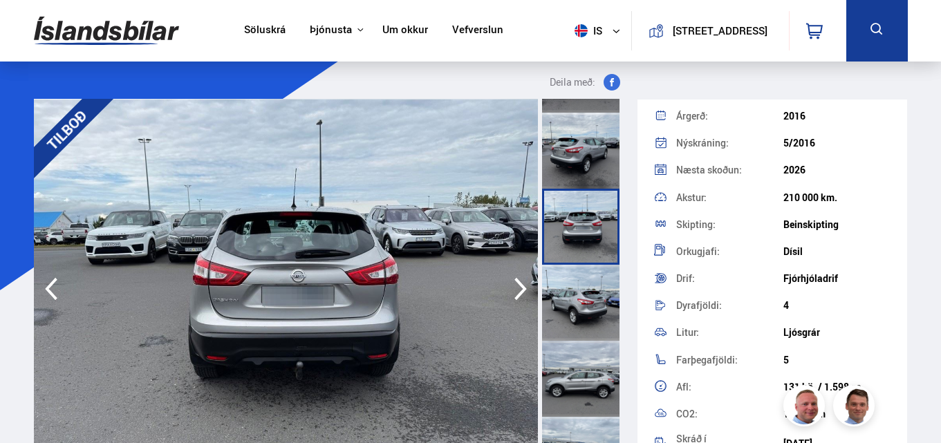
click at [516, 282] on icon "button" at bounding box center [521, 288] width 28 height 33
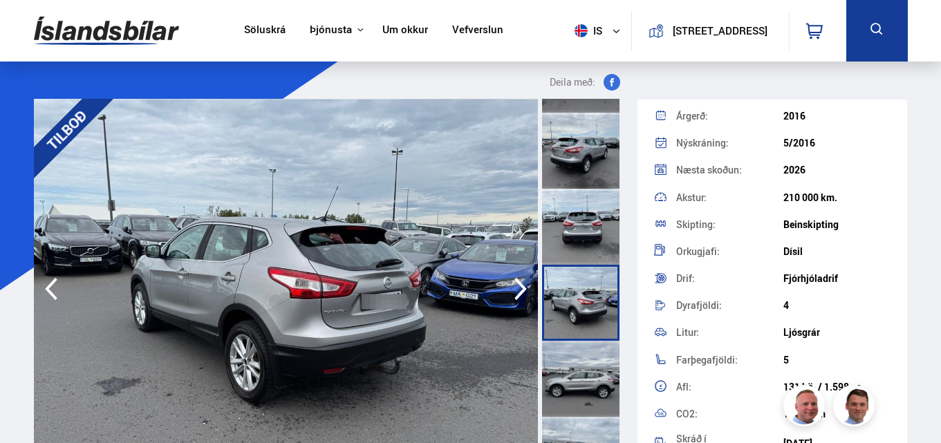
click at [515, 282] on icon "button" at bounding box center [521, 288] width 28 height 33
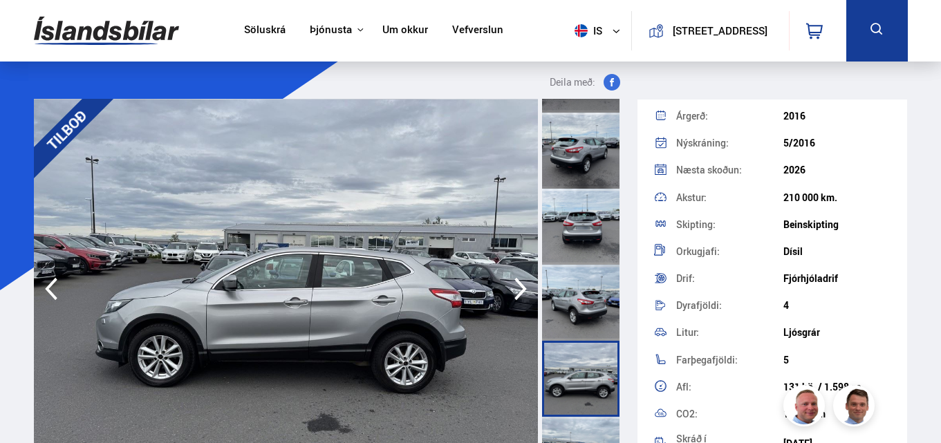
click at [514, 282] on icon "button" at bounding box center [521, 288] width 28 height 33
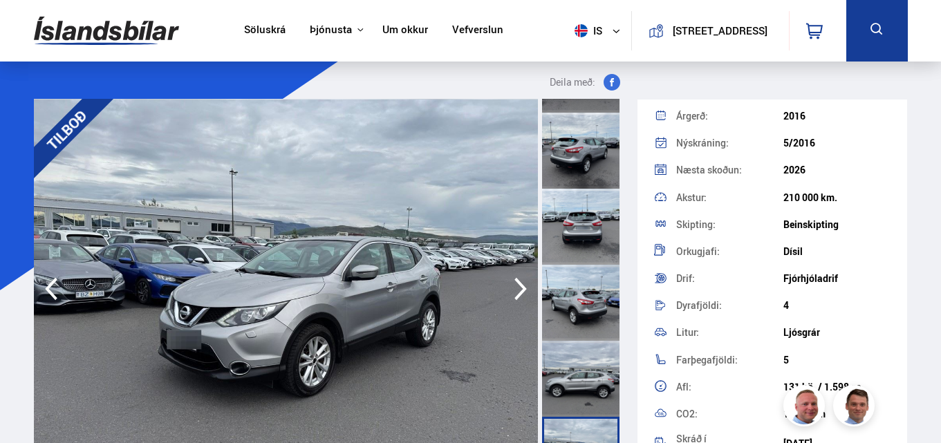
click at [514, 282] on icon "button" at bounding box center [521, 288] width 28 height 33
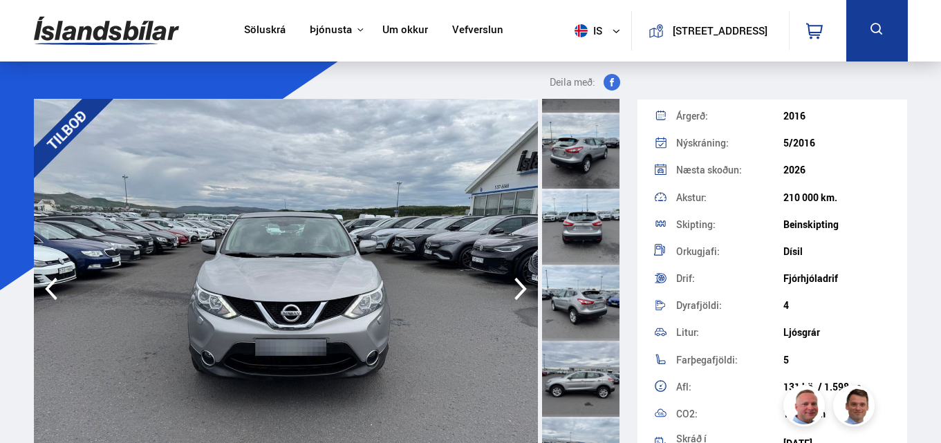
click at [514, 282] on icon "button" at bounding box center [521, 288] width 28 height 33
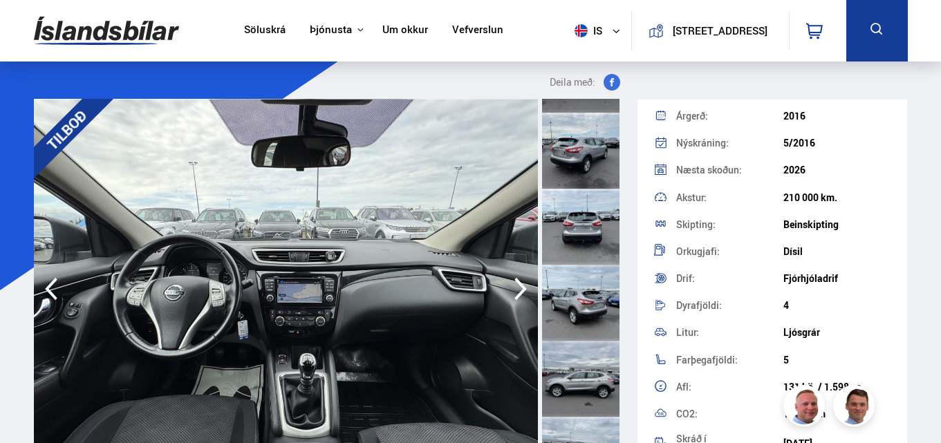
click at [514, 282] on icon "button" at bounding box center [521, 288] width 28 height 33
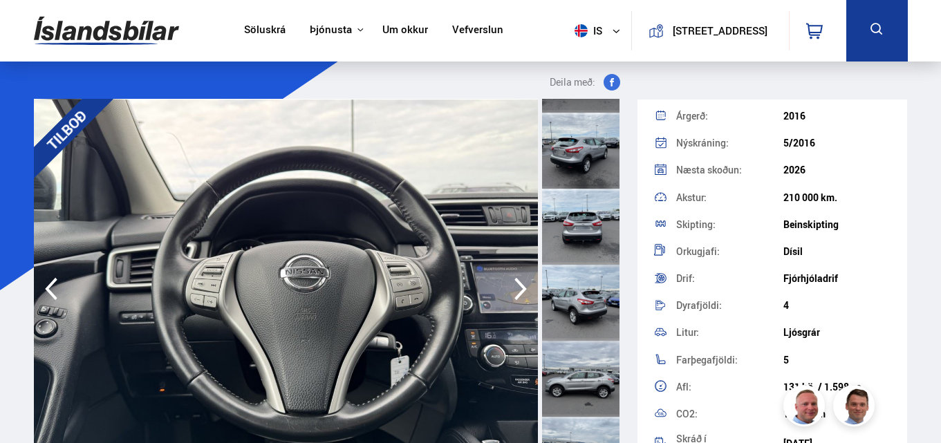
click at [514, 284] on icon "button" at bounding box center [521, 288] width 28 height 33
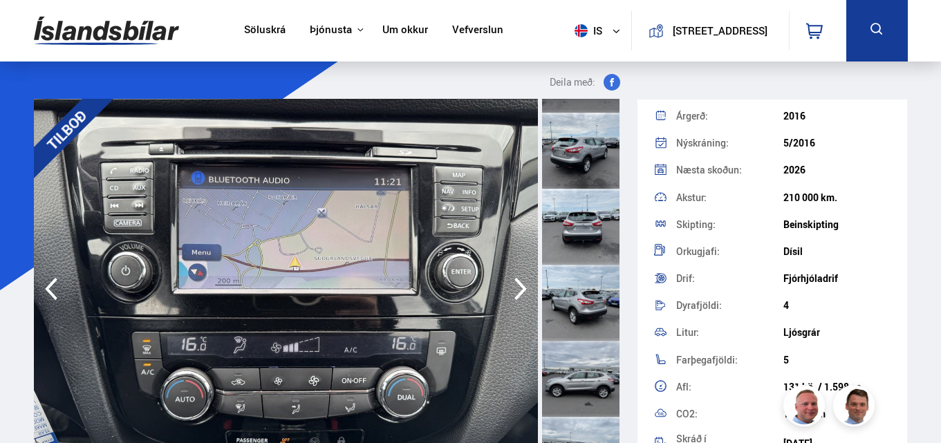
click at [514, 284] on icon "button" at bounding box center [521, 288] width 28 height 33
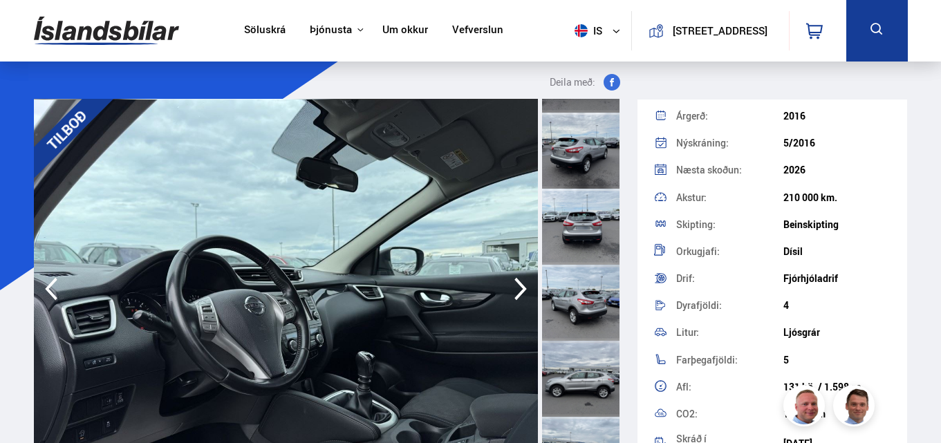
click at [512, 284] on icon "button" at bounding box center [521, 288] width 28 height 33
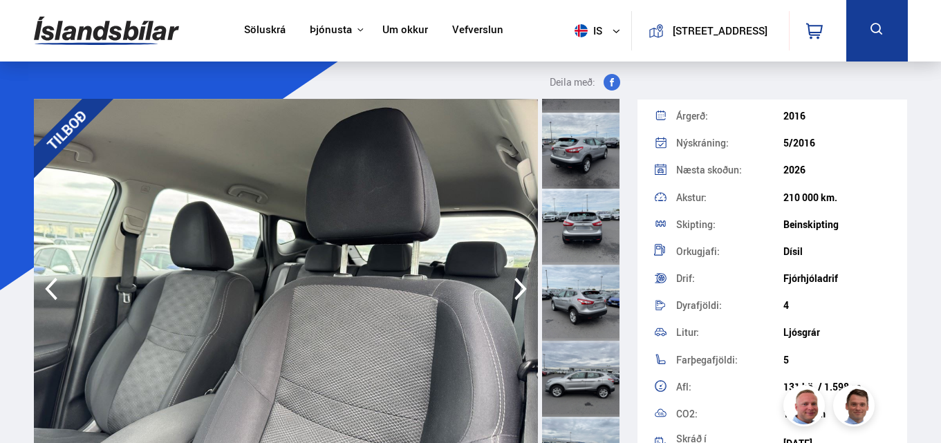
click at [511, 284] on icon "button" at bounding box center [521, 288] width 28 height 33
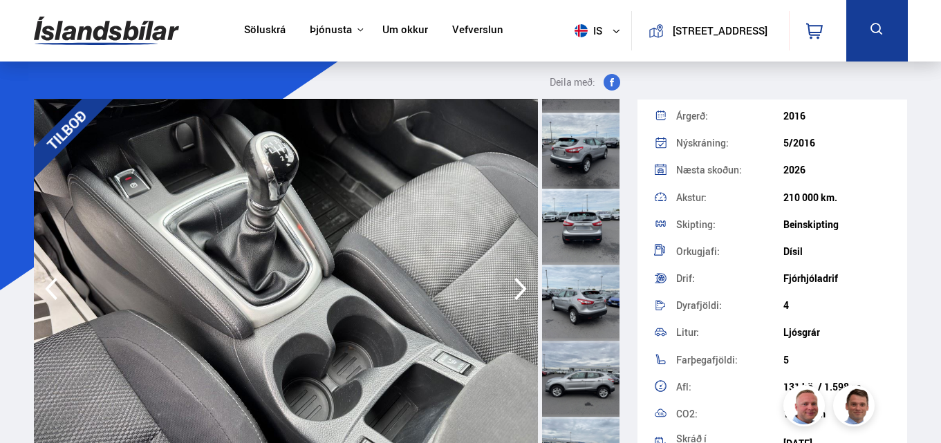
click at [511, 284] on icon "button" at bounding box center [521, 288] width 28 height 33
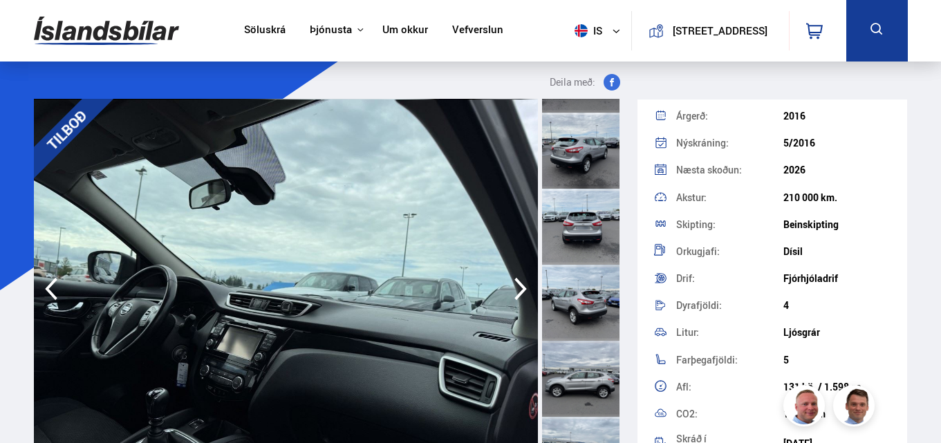
click at [511, 284] on icon "button" at bounding box center [521, 288] width 28 height 33
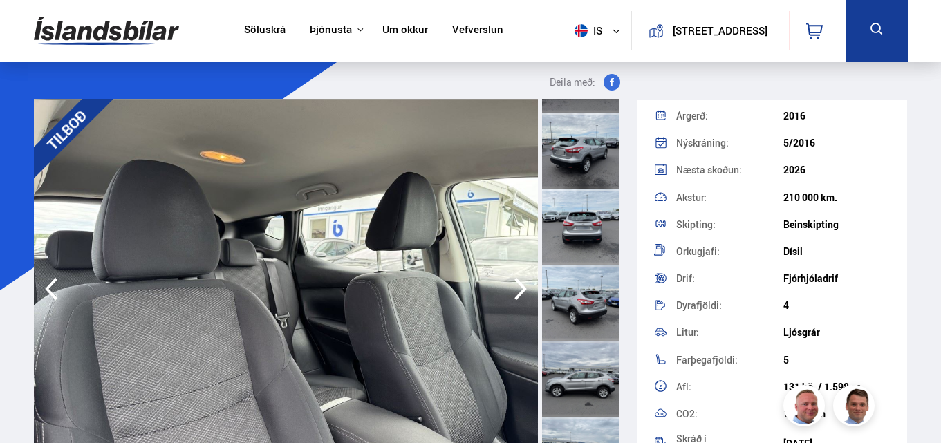
click at [511, 284] on icon "button" at bounding box center [521, 288] width 28 height 33
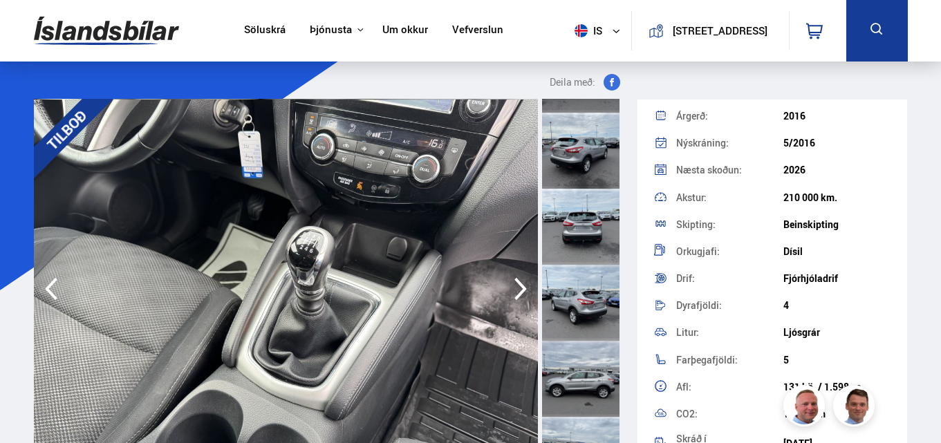
click at [511, 284] on icon "button" at bounding box center [521, 288] width 28 height 33
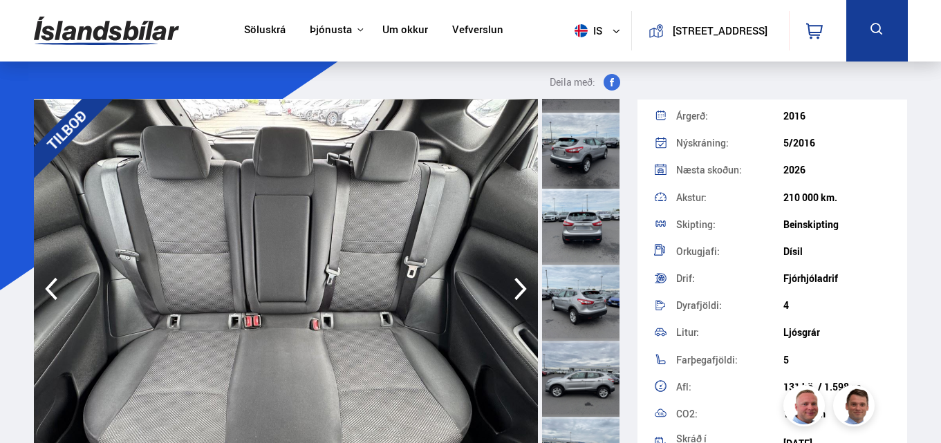
click at [510, 284] on icon "button" at bounding box center [521, 288] width 28 height 33
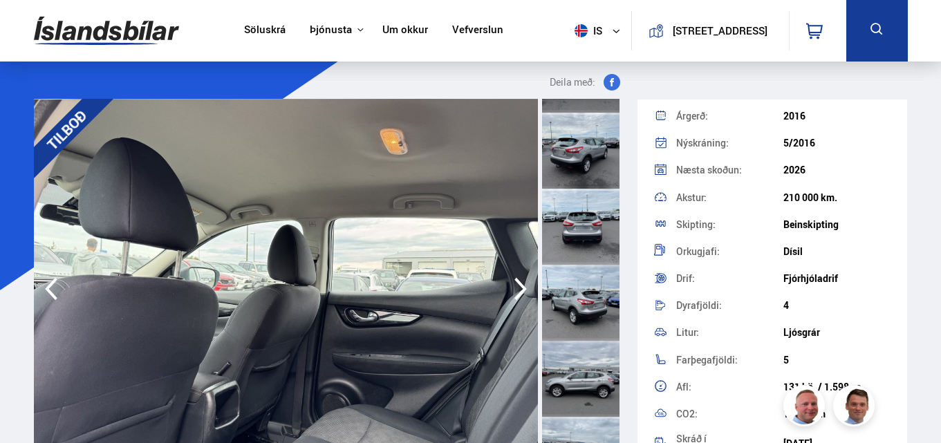
click at [510, 285] on icon "button" at bounding box center [521, 288] width 28 height 33
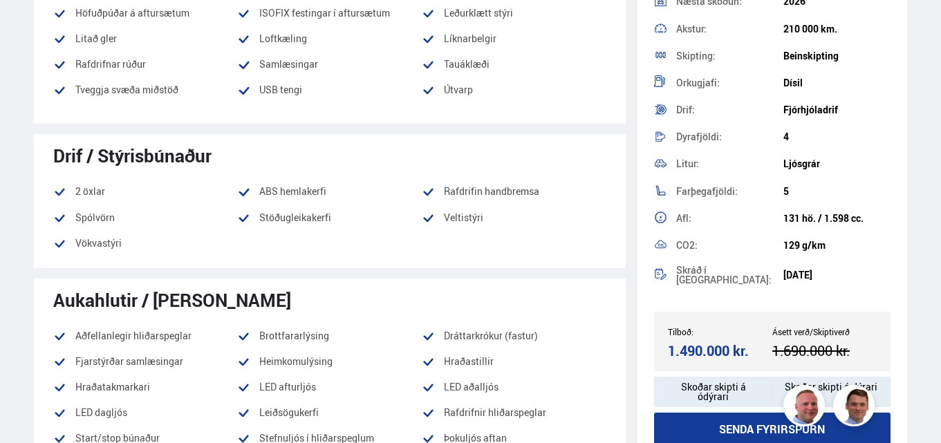
scroll to position [1106, 0]
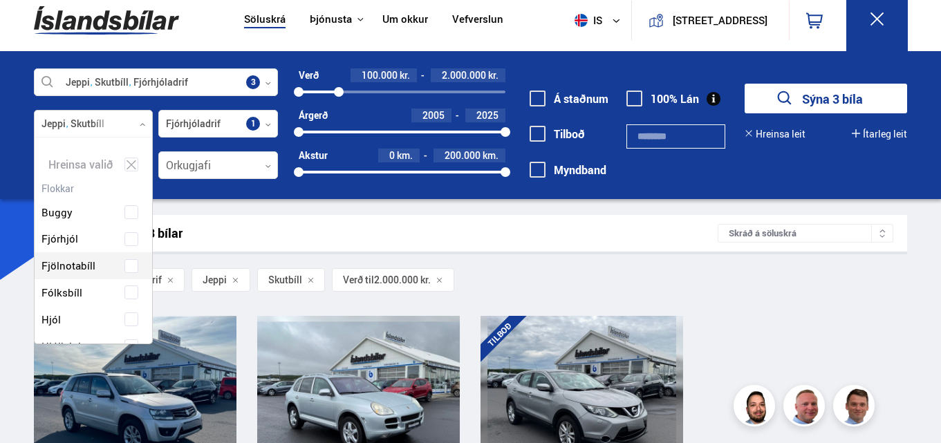
scroll to position [206, 115]
click at [146, 124] on div at bounding box center [94, 125] width 120 height 28
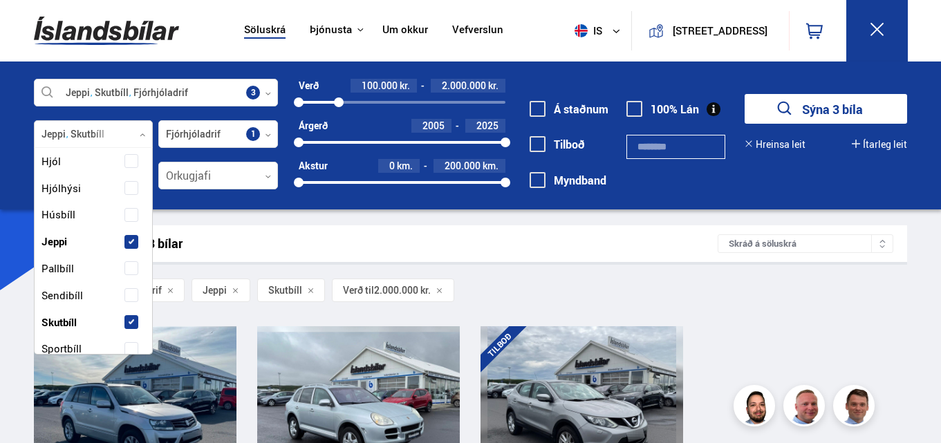
scroll to position [207, 0]
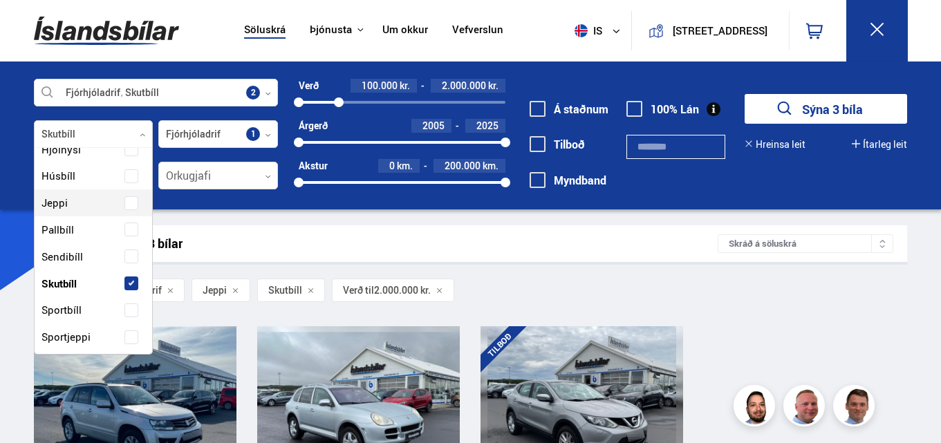
click at [130, 204] on span at bounding box center [132, 204] width 6 height 6
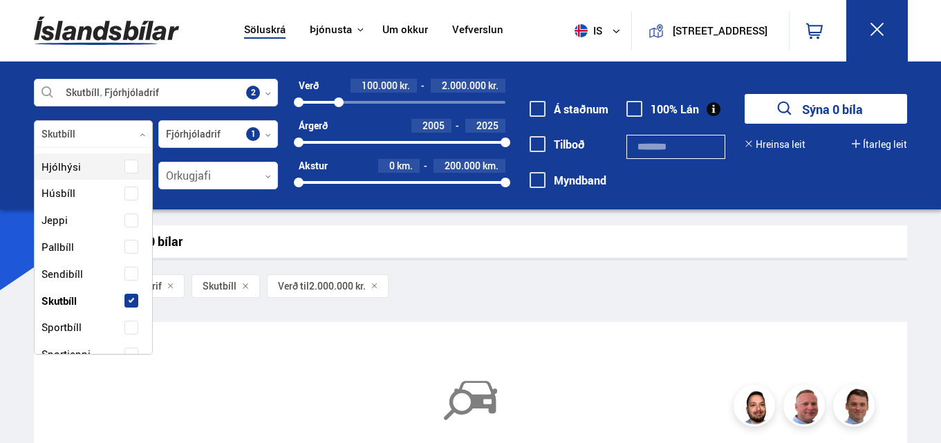
scroll to position [207, 0]
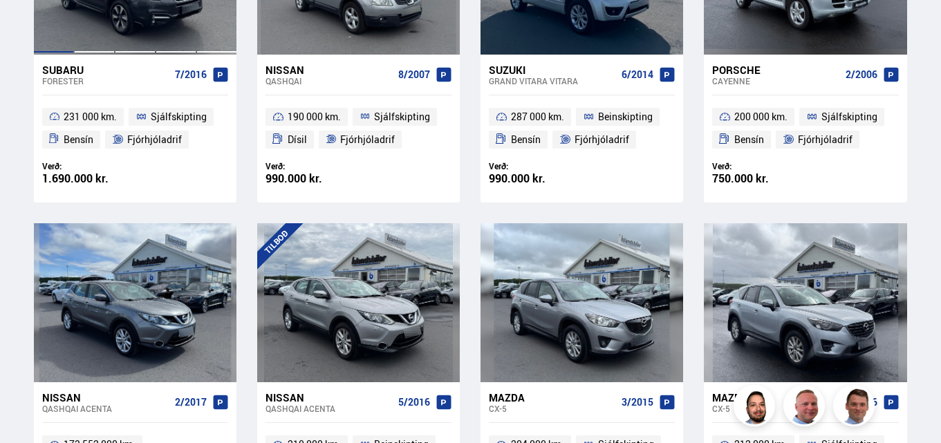
scroll to position [622, 0]
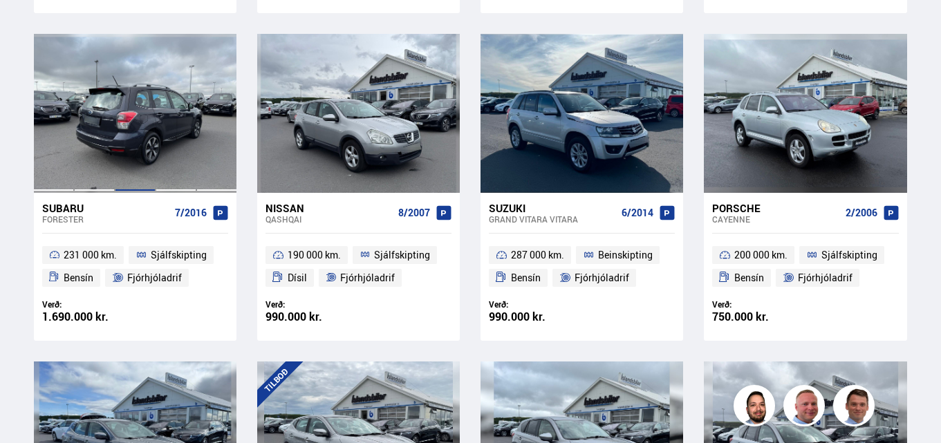
click at [118, 145] on div at bounding box center [135, 113] width 41 height 159
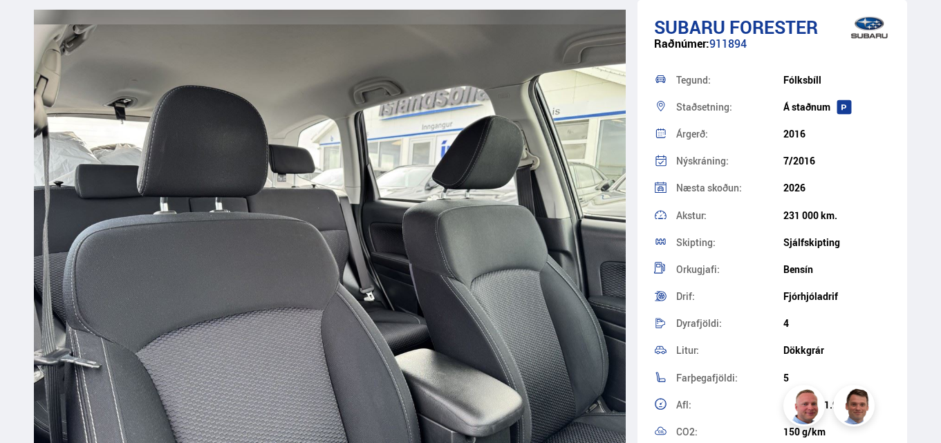
scroll to position [8713, 0]
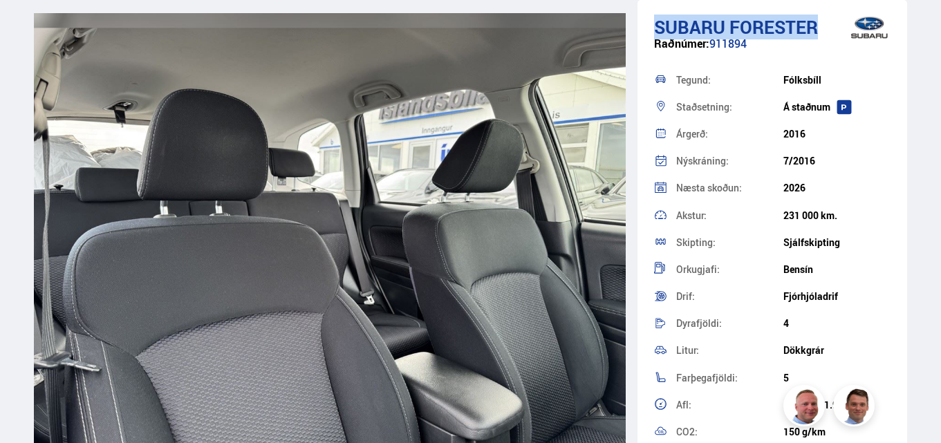
drag, startPoint x: 651, startPoint y: 24, endPoint x: 819, endPoint y: 32, distance: 168.9
click at [819, 32] on div "Subaru Forester Raðnúmer: 911894 Tegund: [GEOGRAPHIC_DATA] Staðsetning: Á [GEOG…" at bounding box center [773, 320] width 270 height 640
copy h1 "Subaru Forester"
